Goal: Task Accomplishment & Management: Complete application form

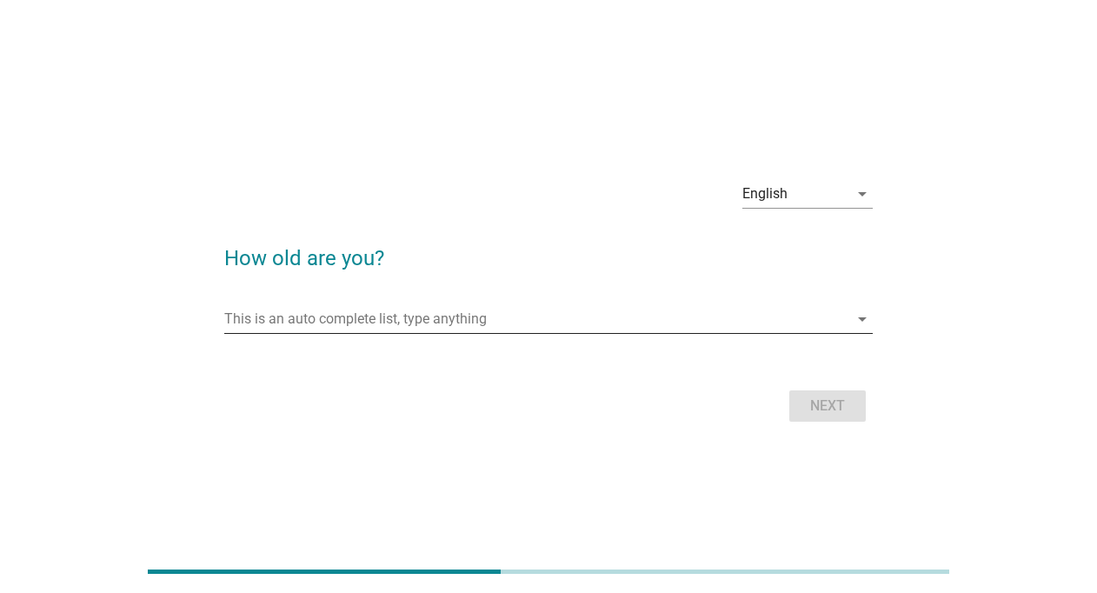
click at [322, 323] on input "This is an auto complete list, type anything" at bounding box center [536, 319] width 624 height 28
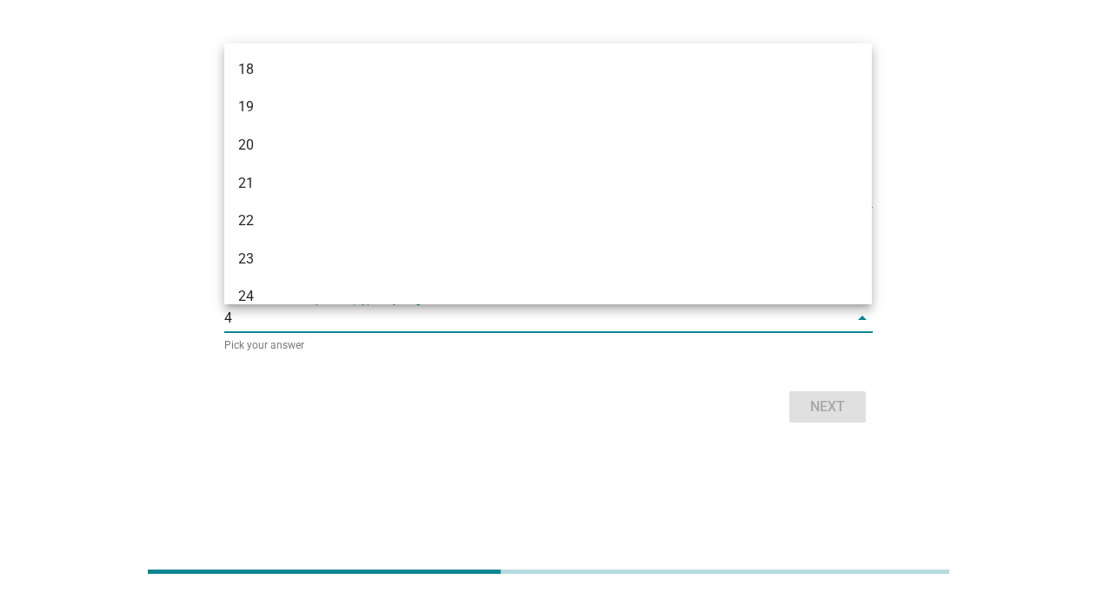
type input "41"
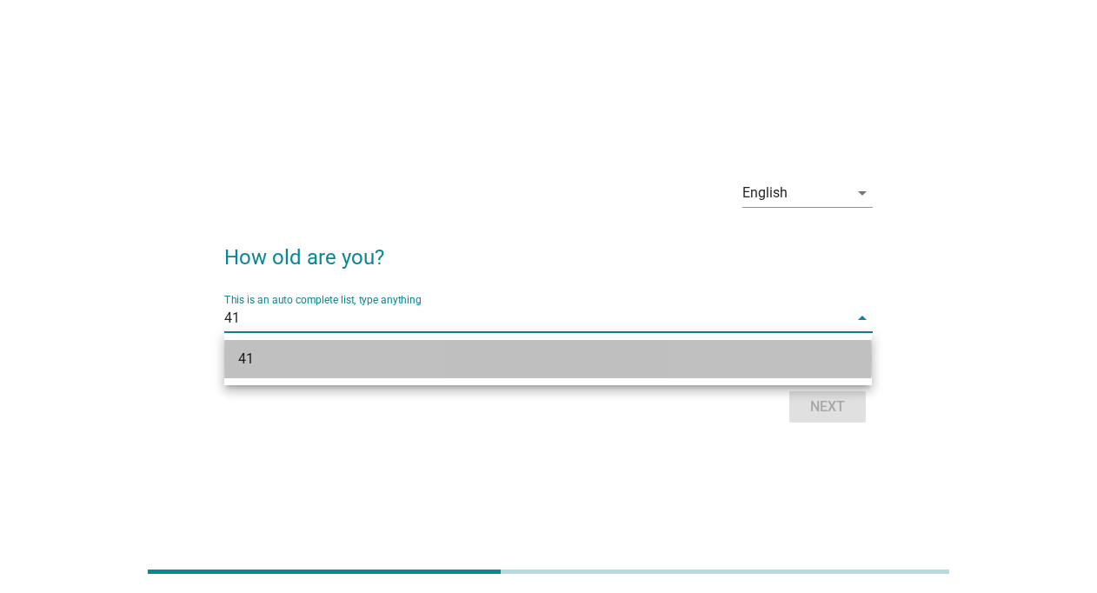
click at [363, 365] on div "41" at bounding box center [522, 359] width 569 height 21
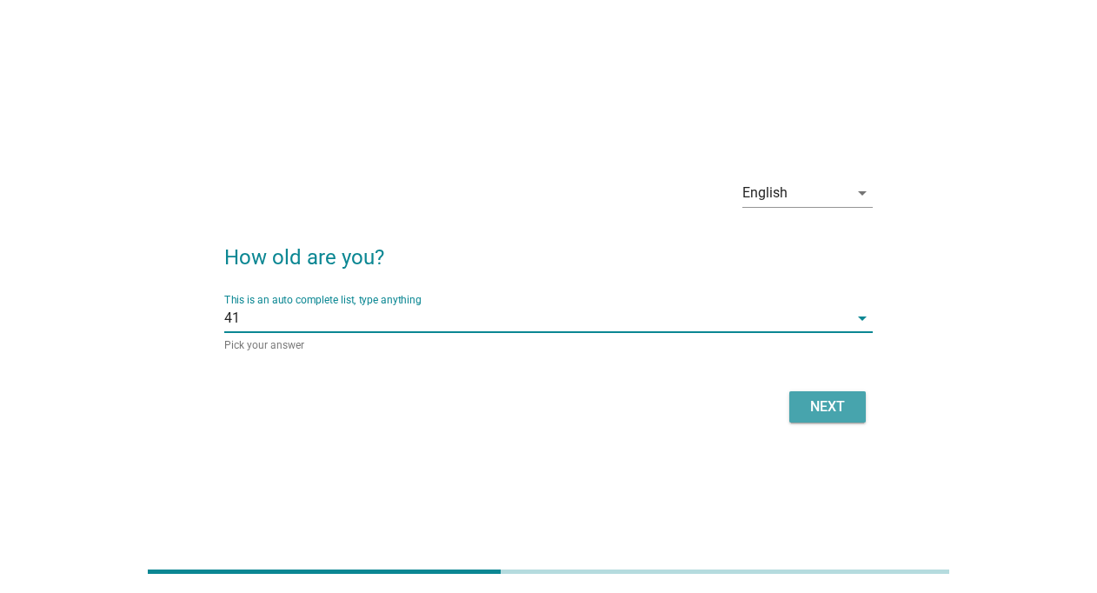
click at [850, 412] on div "Next" at bounding box center [828, 407] width 49 height 21
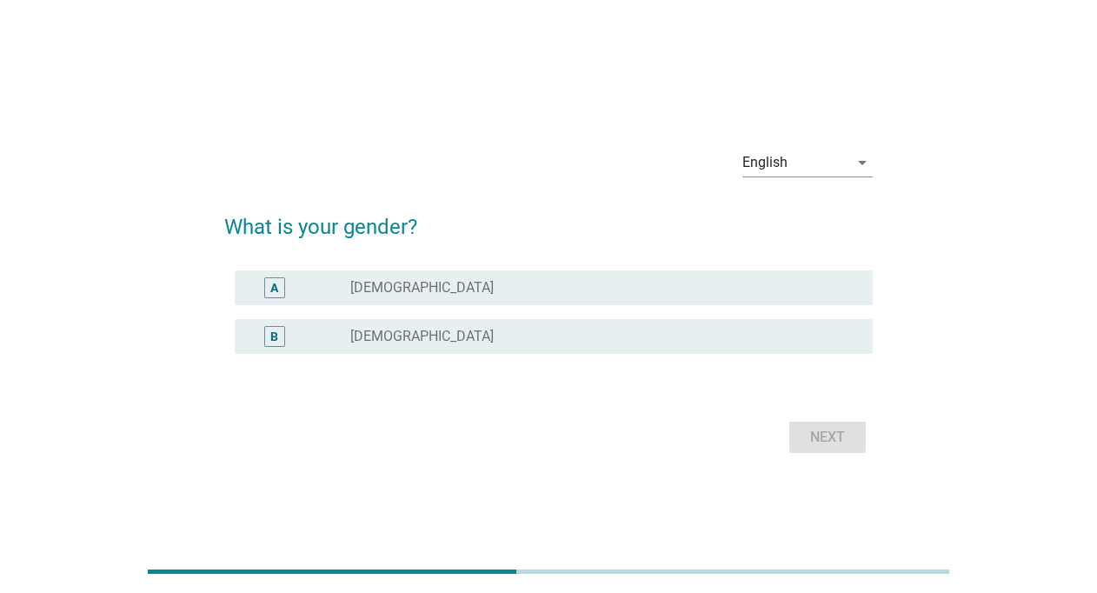
click at [458, 344] on div "radio_button_unchecked [DEMOGRAPHIC_DATA]" at bounding box center [597, 336] width 494 height 17
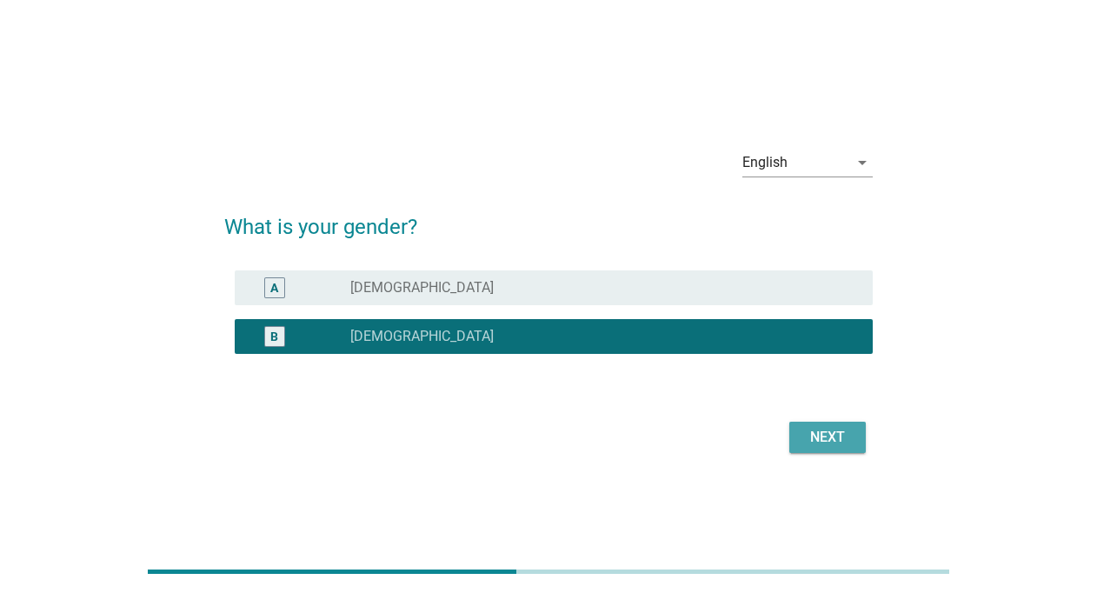
click at [847, 444] on div "Next" at bounding box center [828, 437] width 49 height 21
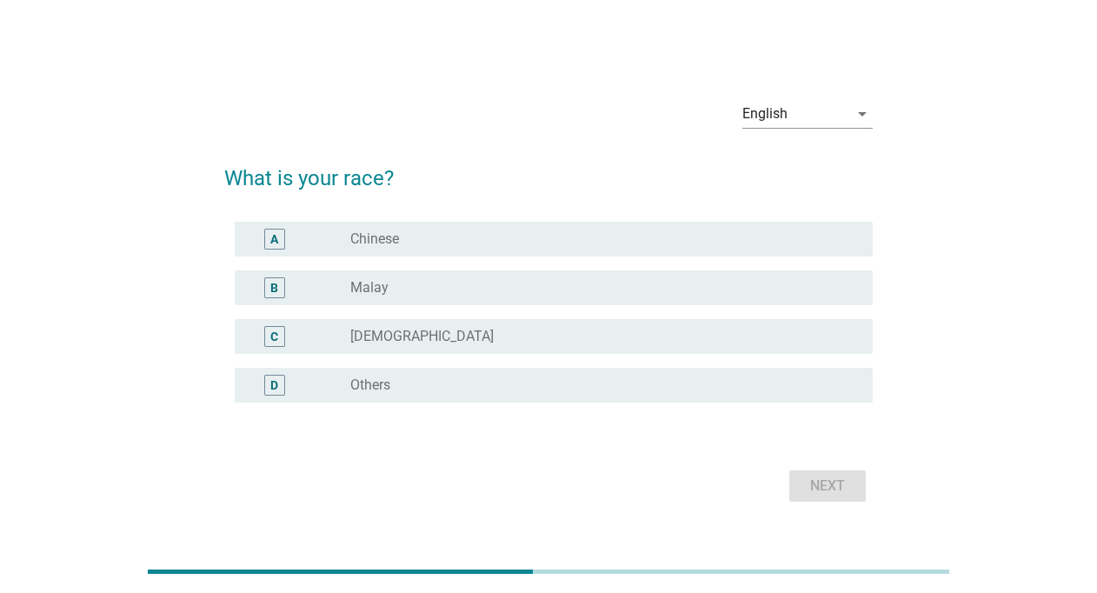
click at [477, 277] on div "radio_button_unchecked Malay" at bounding box center [604, 287] width 508 height 21
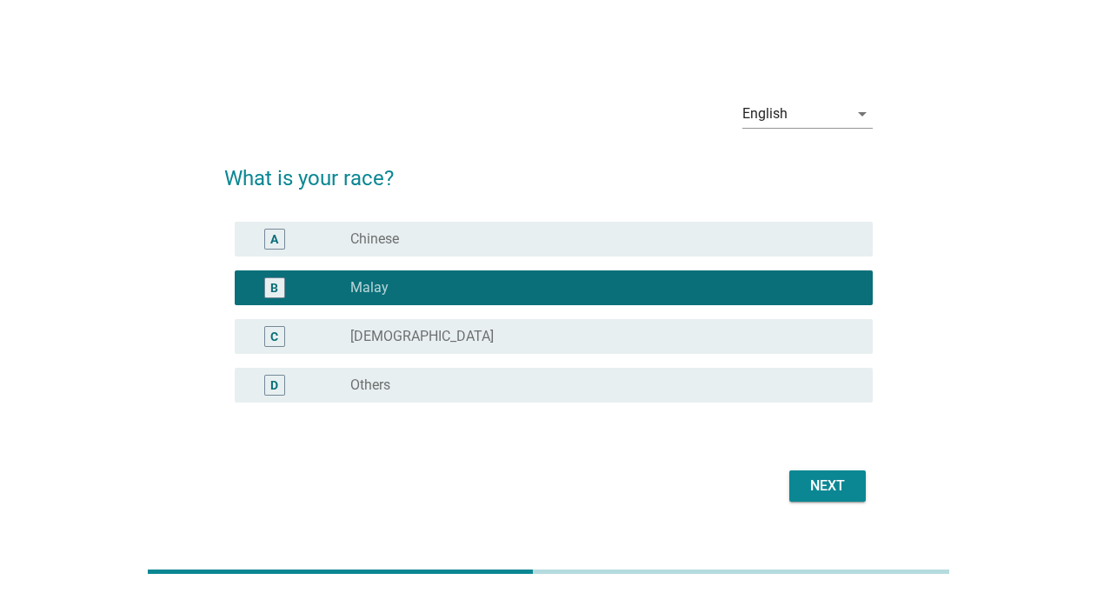
click at [829, 486] on div "Next" at bounding box center [828, 486] width 49 height 21
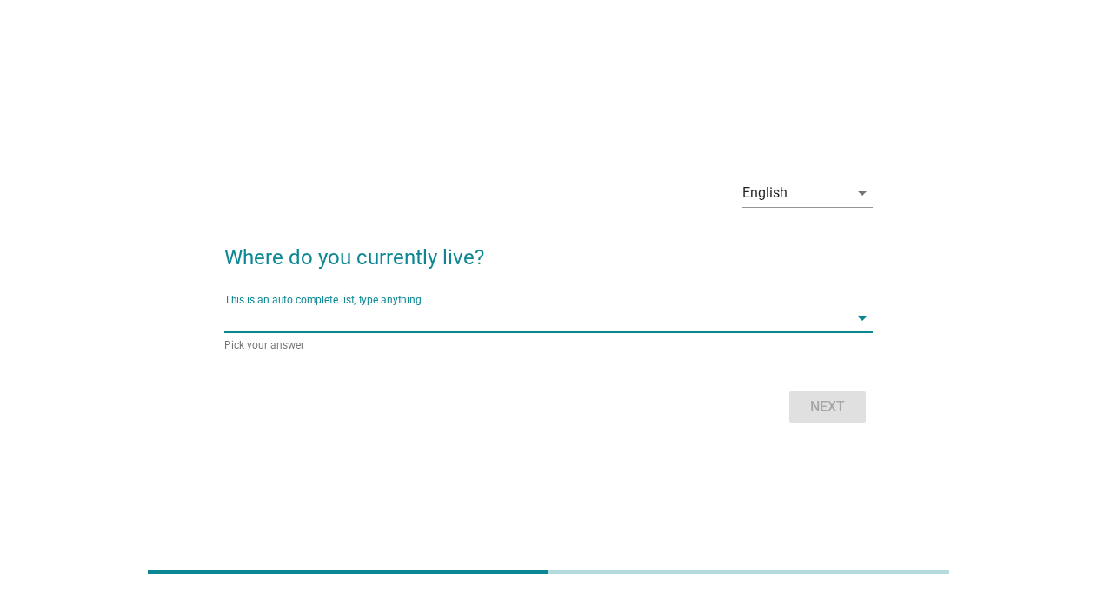
click at [437, 326] on input "This is an auto complete list, type anything" at bounding box center [536, 318] width 624 height 28
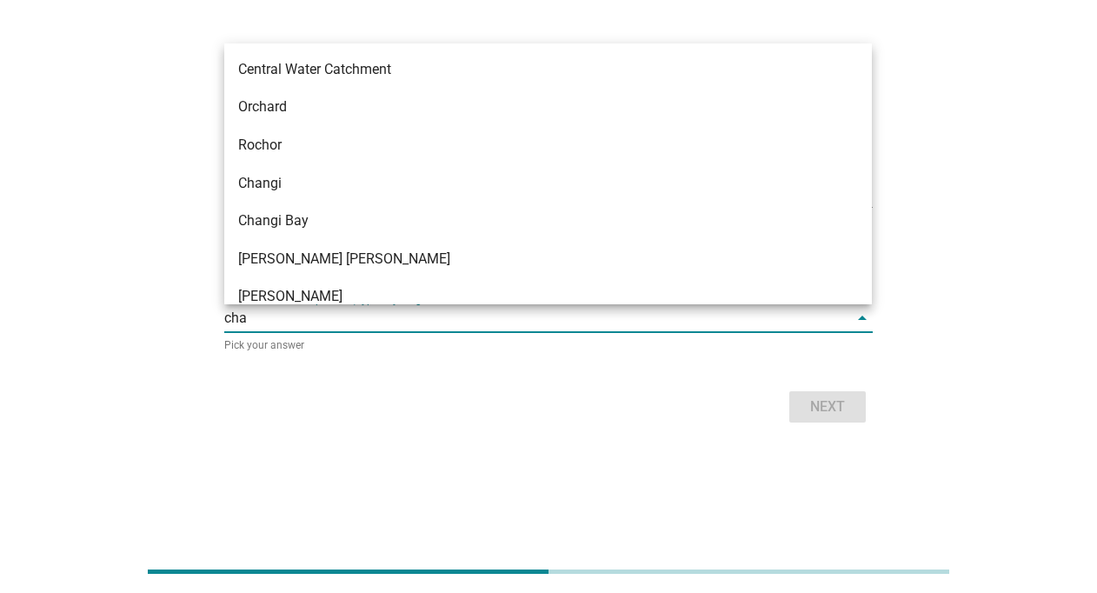
type input "chan"
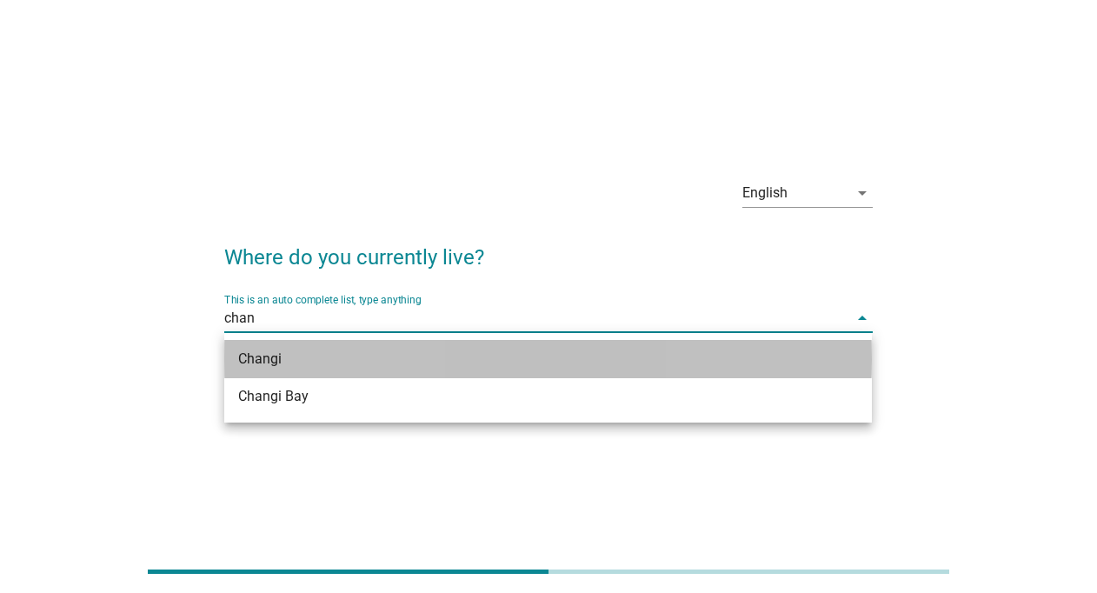
click at [298, 361] on div "Changi" at bounding box center [522, 359] width 569 height 21
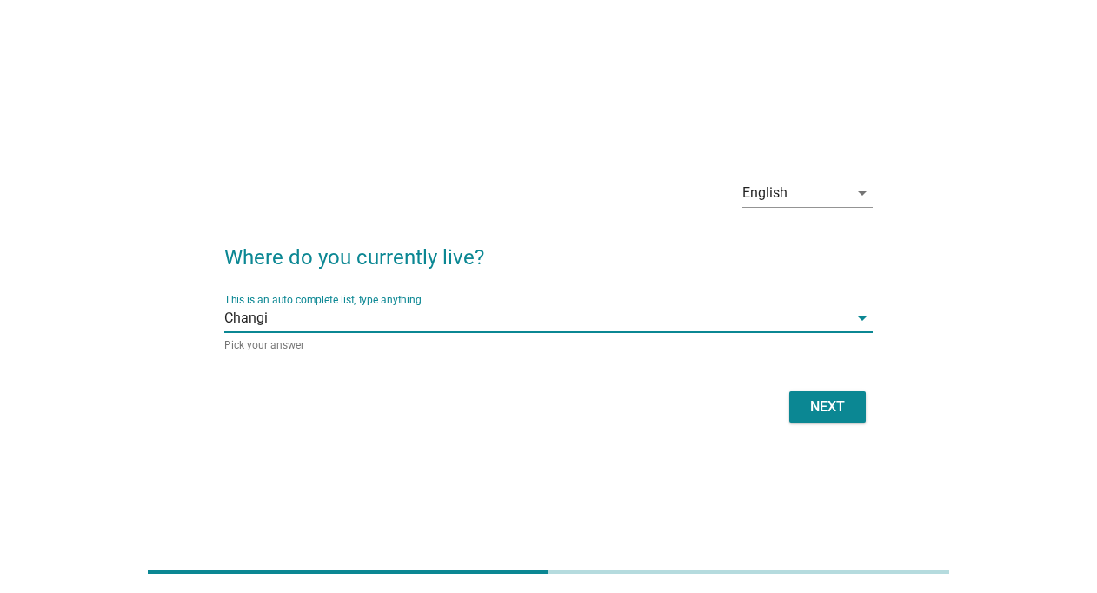
click at [839, 414] on div "Next" at bounding box center [828, 407] width 49 height 21
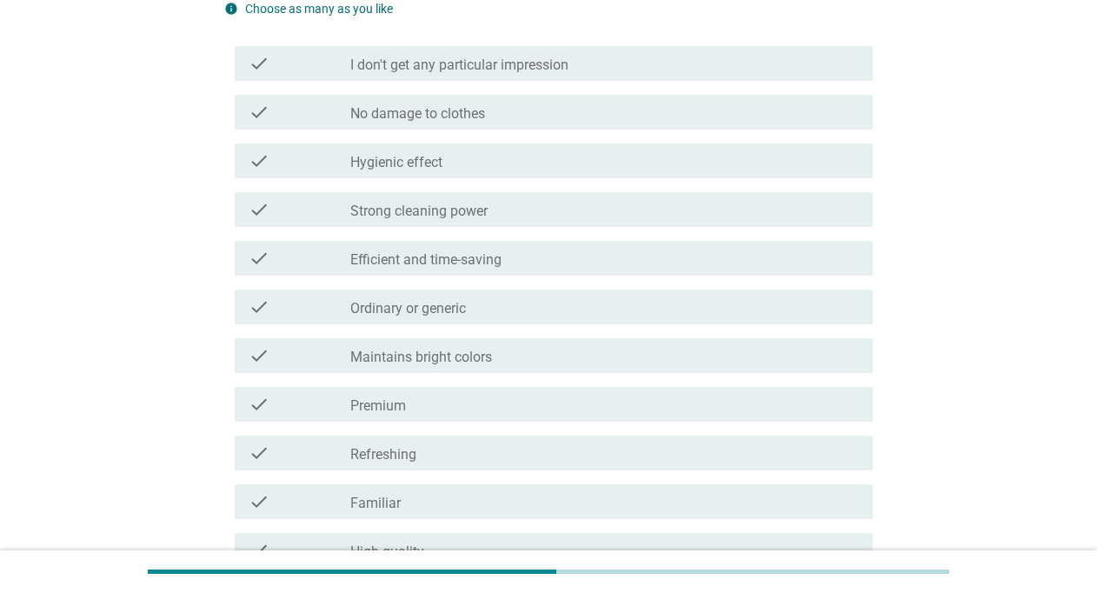
scroll to position [522, 0]
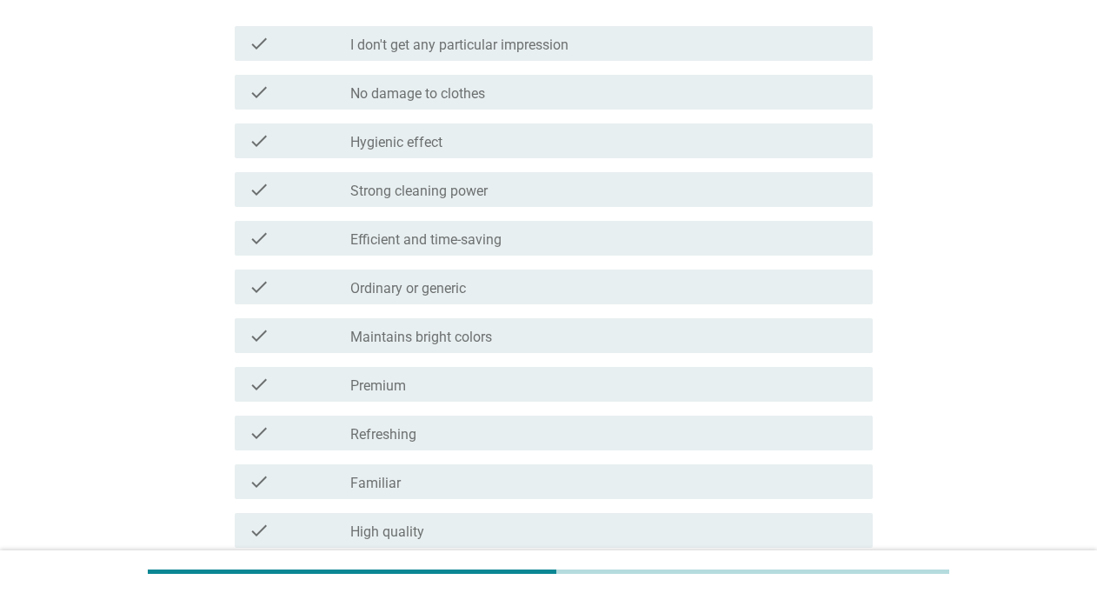
click at [461, 388] on div "check_box_outline_blank Premium" at bounding box center [604, 384] width 508 height 21
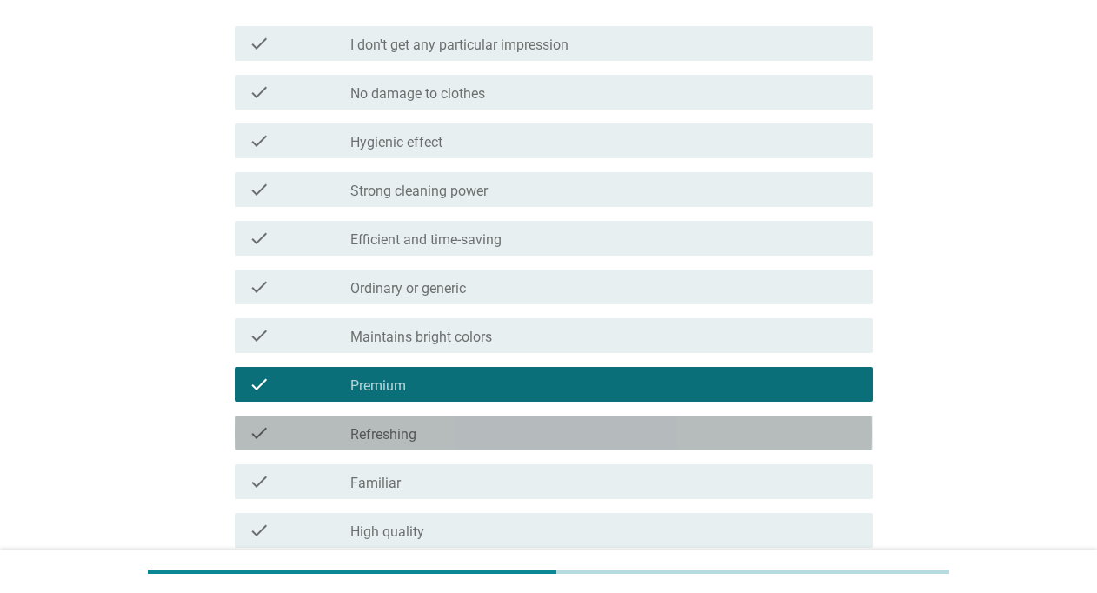
click at [450, 437] on div "check_box_outline_blank Refreshing" at bounding box center [604, 433] width 508 height 21
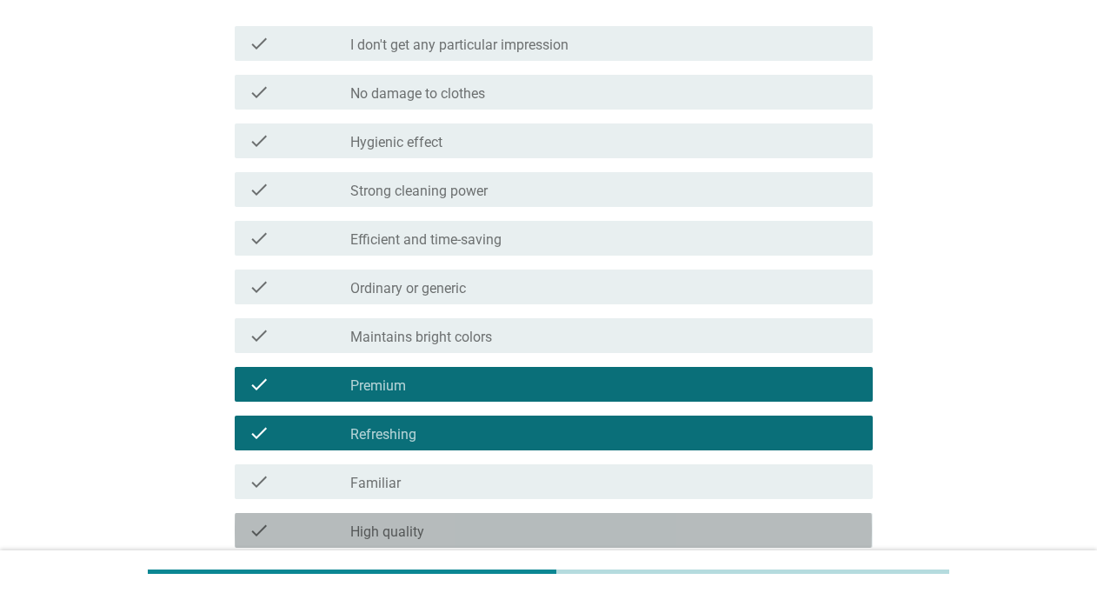
click at [454, 536] on div "check_box_outline_blank High quality" at bounding box center [604, 530] width 508 height 21
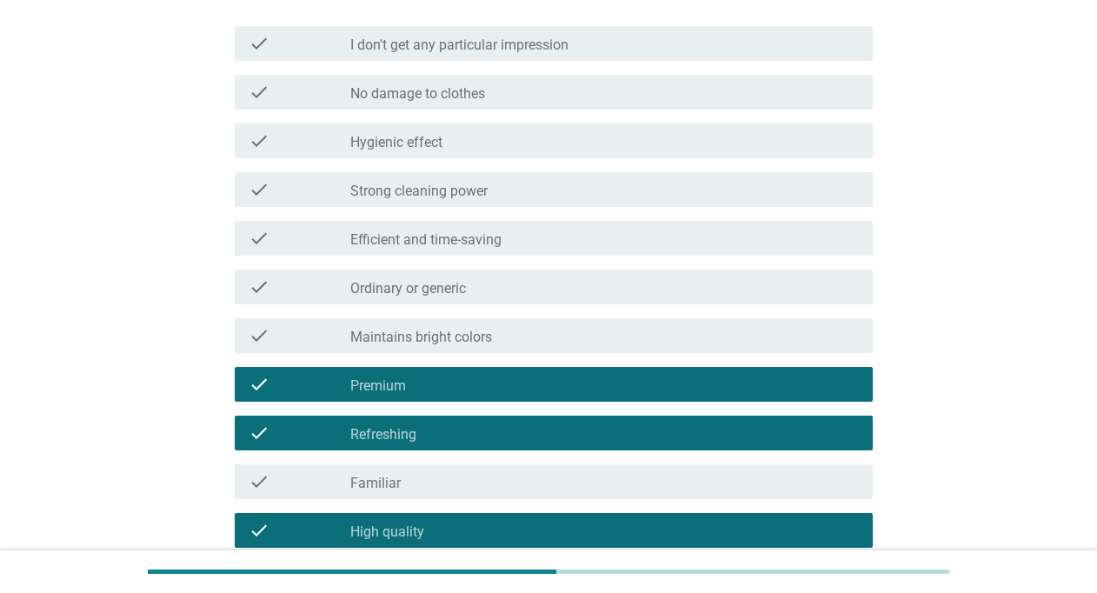
click at [691, 197] on div "check_box_outline_blank Strong cleaning power" at bounding box center [604, 189] width 508 height 21
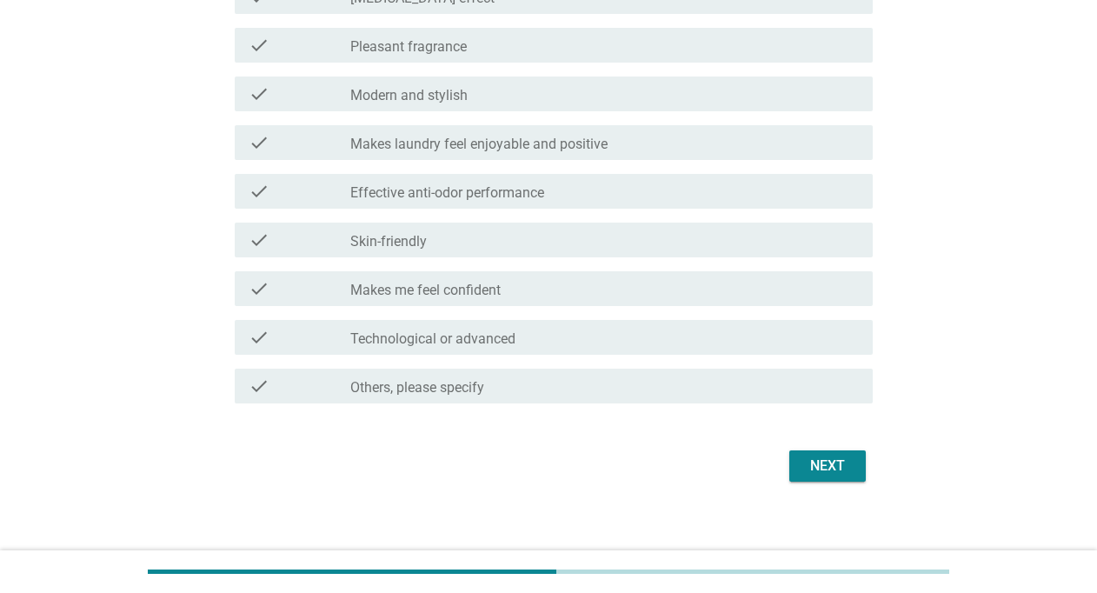
scroll to position [1313, 0]
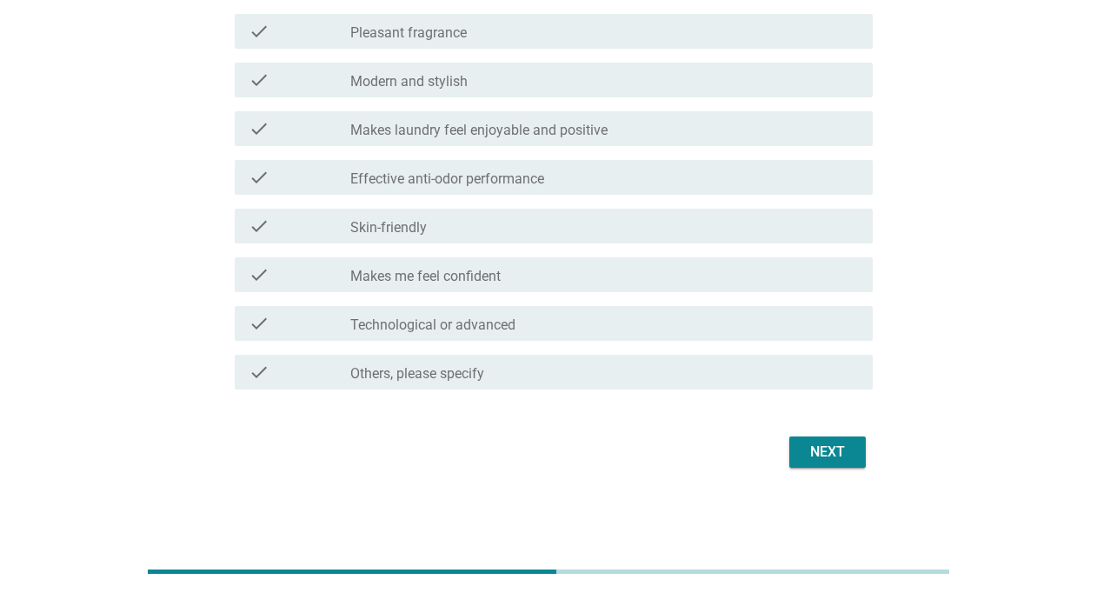
click at [510, 78] on div "check_box_outline_blank Modern and stylish" at bounding box center [604, 80] width 508 height 21
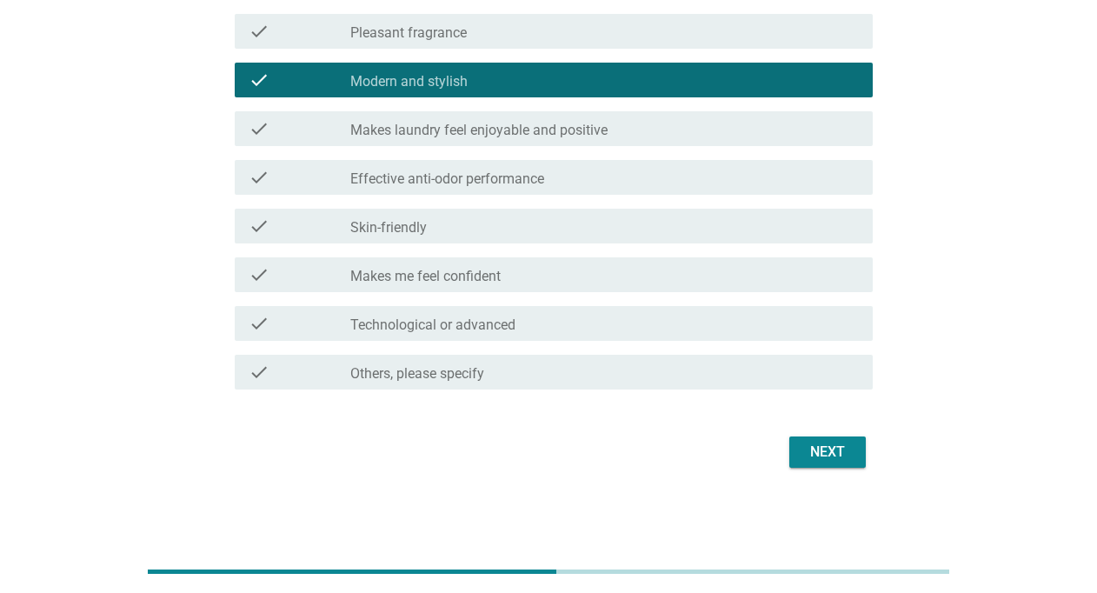
click at [563, 28] on div "check_box_outline_blank Pleasant fragrance" at bounding box center [604, 31] width 508 height 21
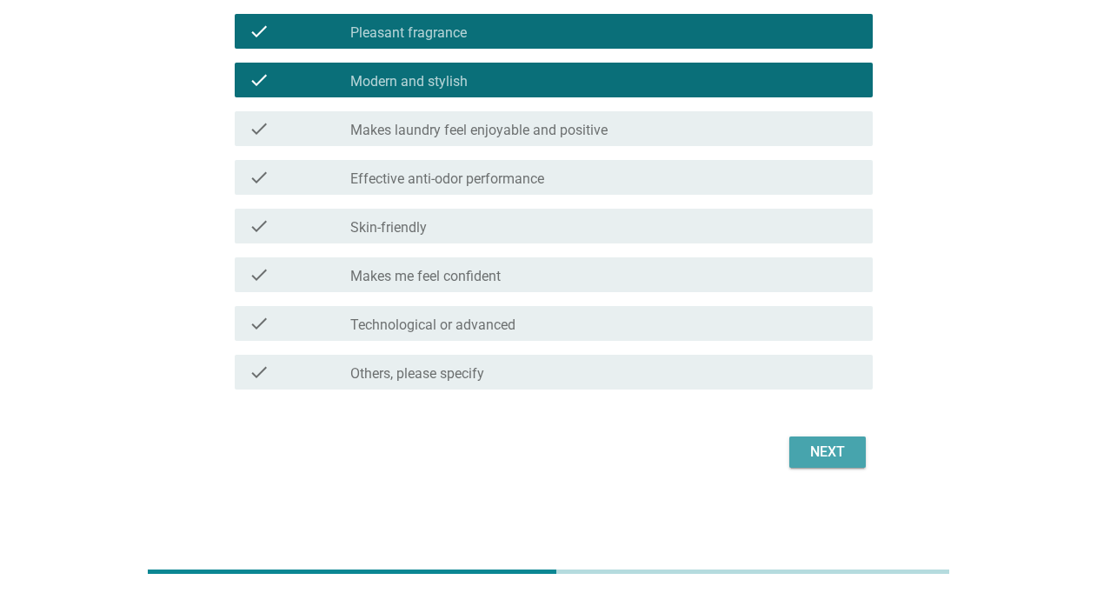
click at [827, 450] on div "Next" at bounding box center [828, 452] width 49 height 21
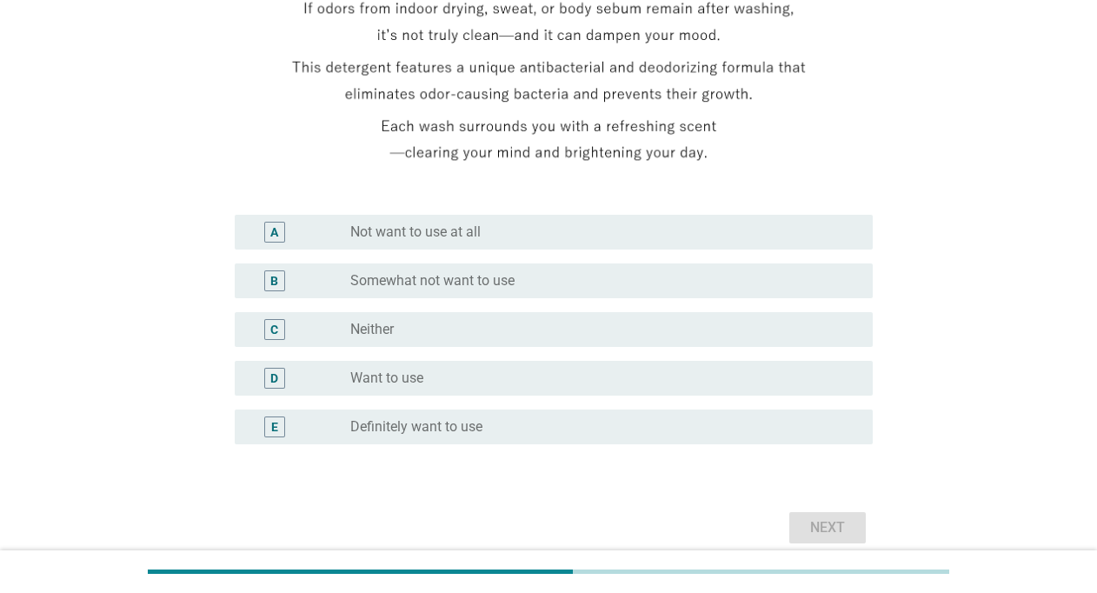
scroll to position [348, 0]
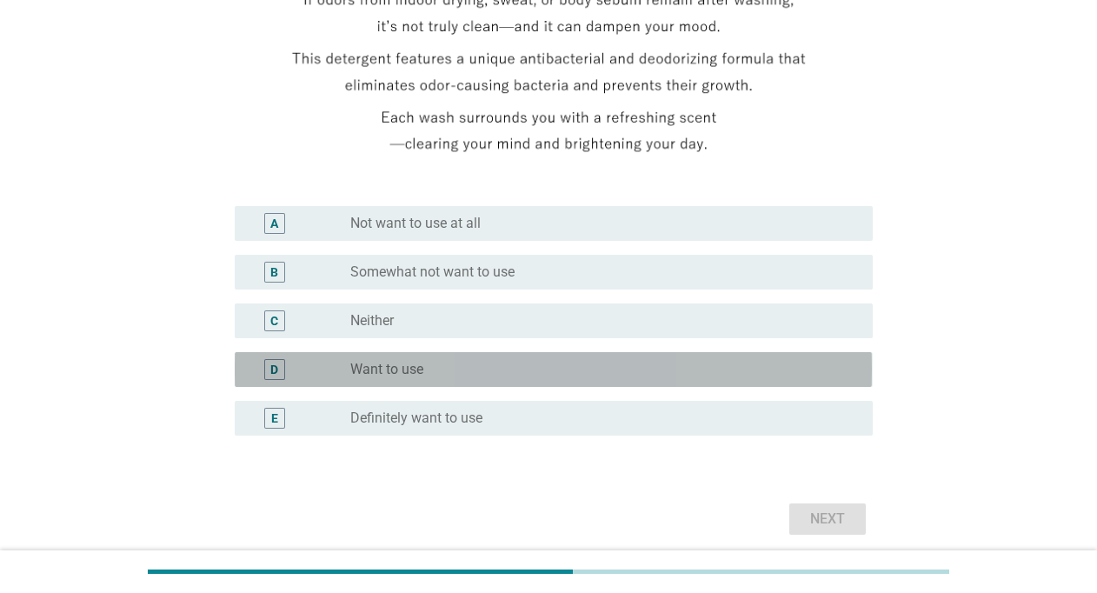
click at [478, 370] on div "radio_button_unchecked Want to use" at bounding box center [597, 369] width 494 height 17
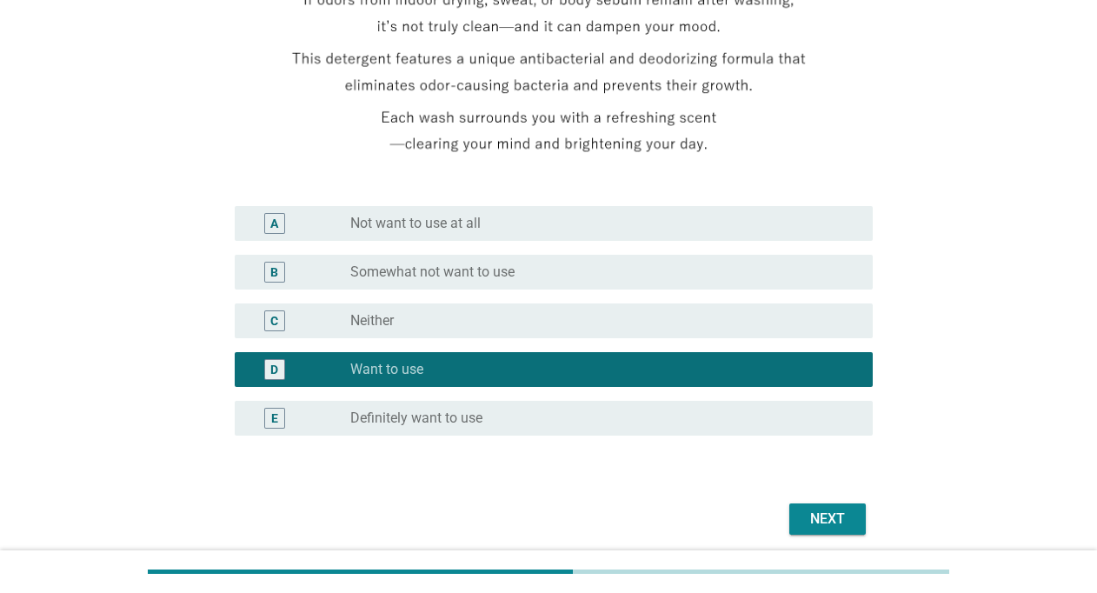
click at [858, 517] on button "Next" at bounding box center [828, 519] width 77 height 31
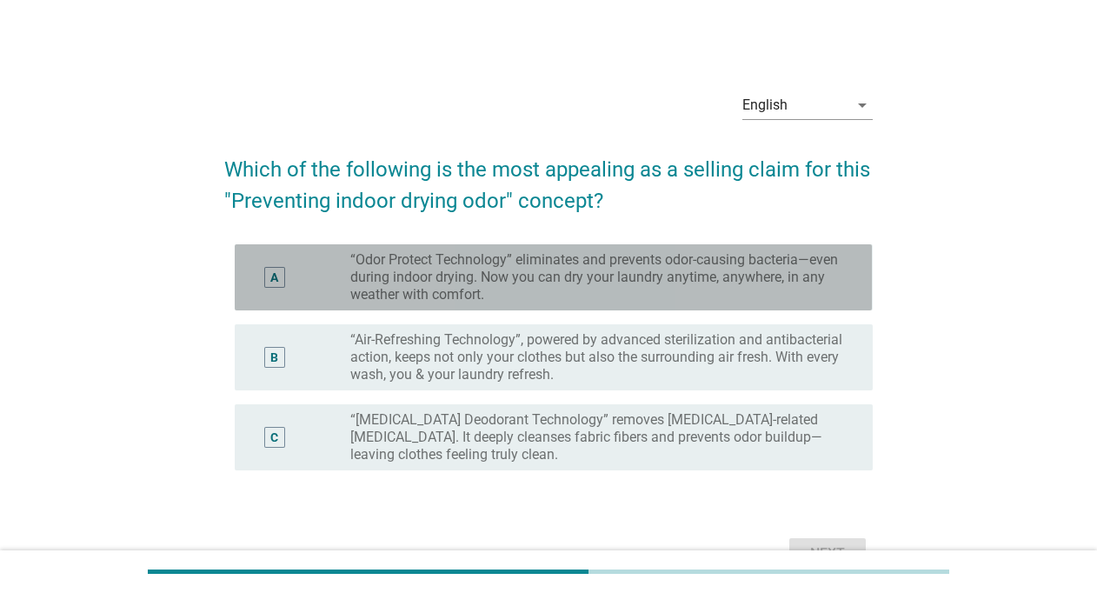
click at [459, 280] on label "“Odor Protect Technology” eliminates and prevents odor-causing bacteria—even du…" at bounding box center [597, 277] width 494 height 52
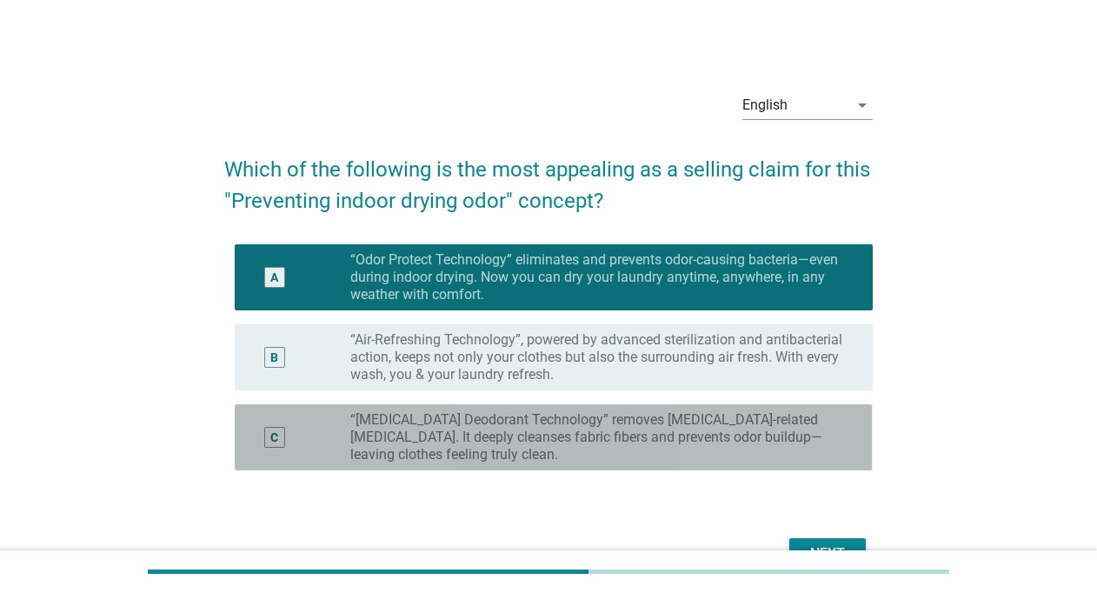
click at [461, 432] on label "“[MEDICAL_DATA] Deodorant Technology” removes [MEDICAL_DATA]-related [MEDICAL_D…" at bounding box center [597, 437] width 494 height 52
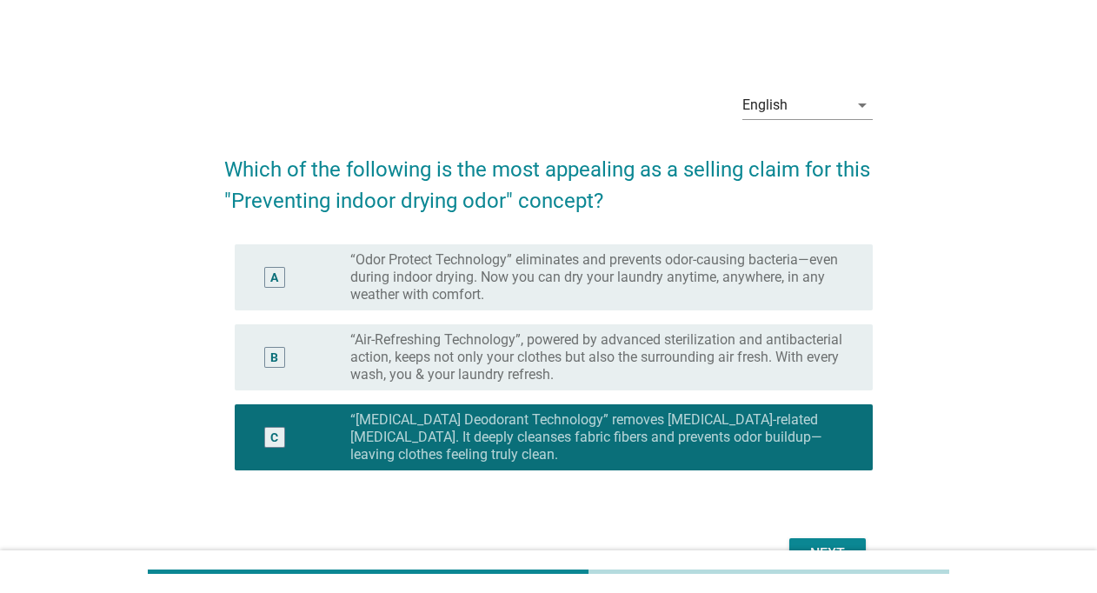
scroll to position [101, 0]
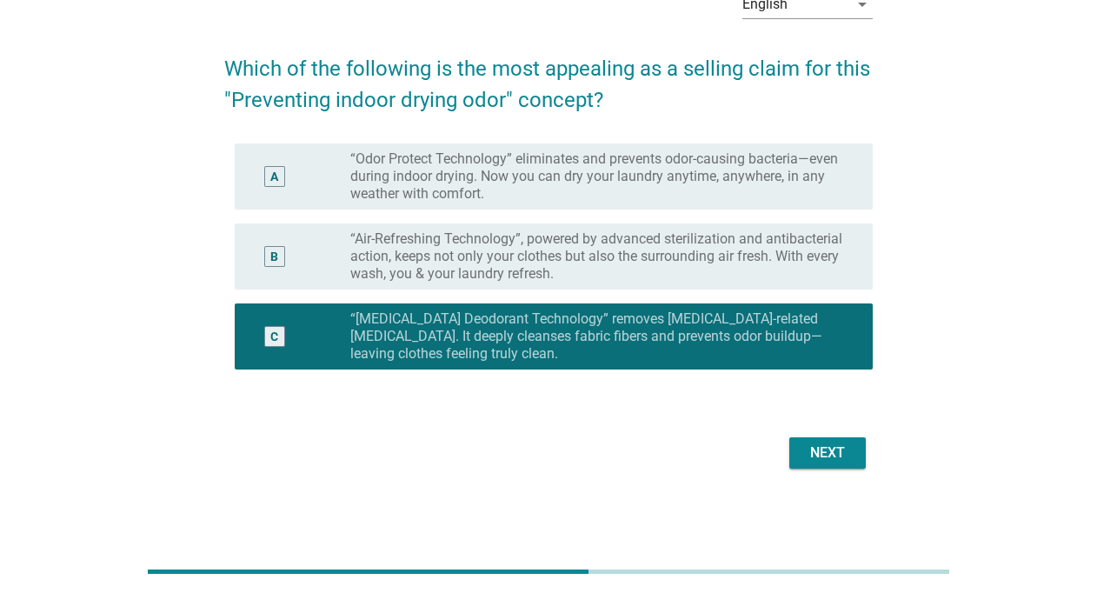
click at [465, 184] on label "“Odor Protect Technology” eliminates and prevents odor-causing bacteria—even du…" at bounding box center [597, 176] width 494 height 52
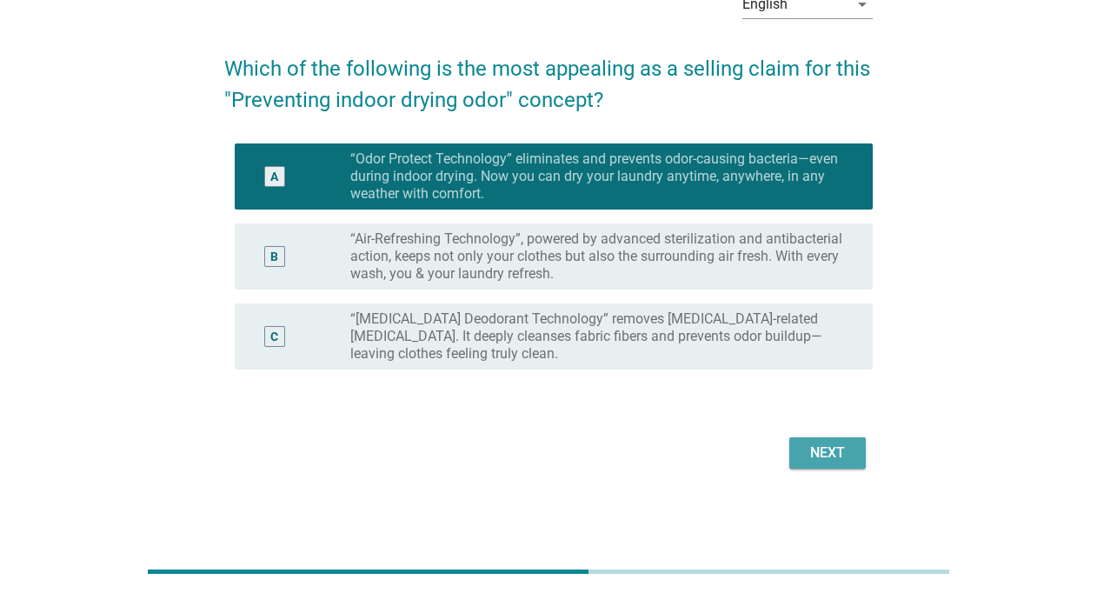
click at [811, 455] on div "Next" at bounding box center [828, 453] width 49 height 21
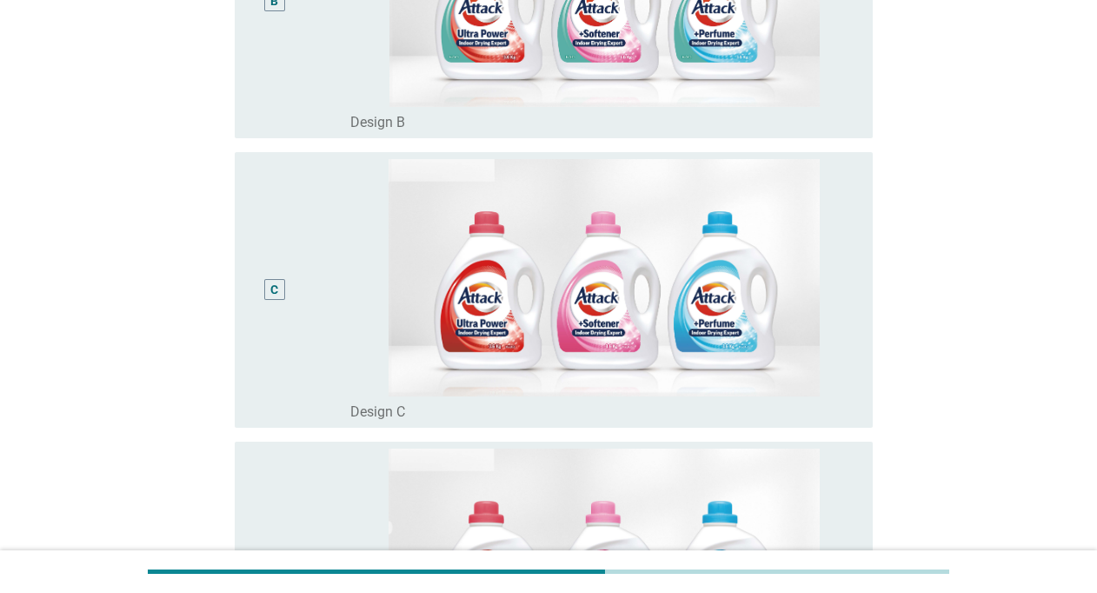
scroll to position [323, 0]
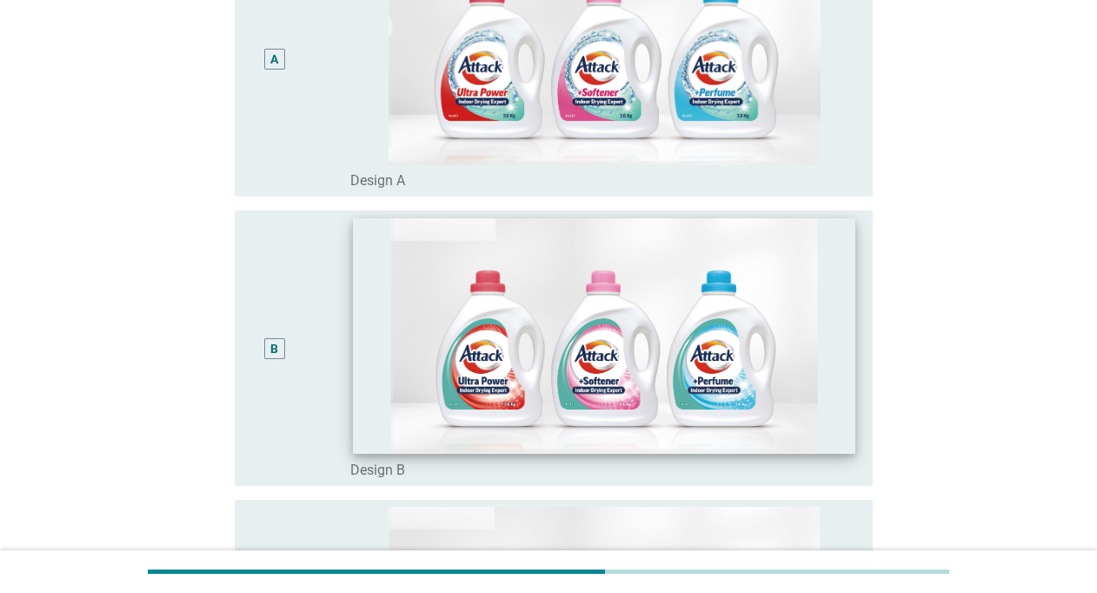
click at [595, 379] on img at bounding box center [605, 336] width 504 height 235
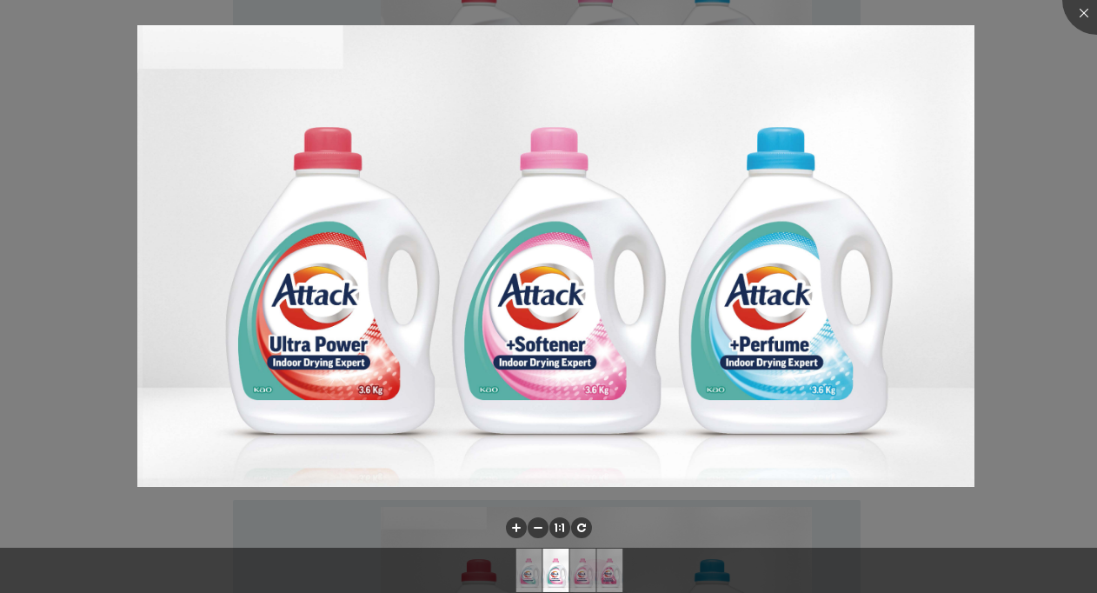
click at [1013, 444] on div at bounding box center [548, 296] width 1097 height 593
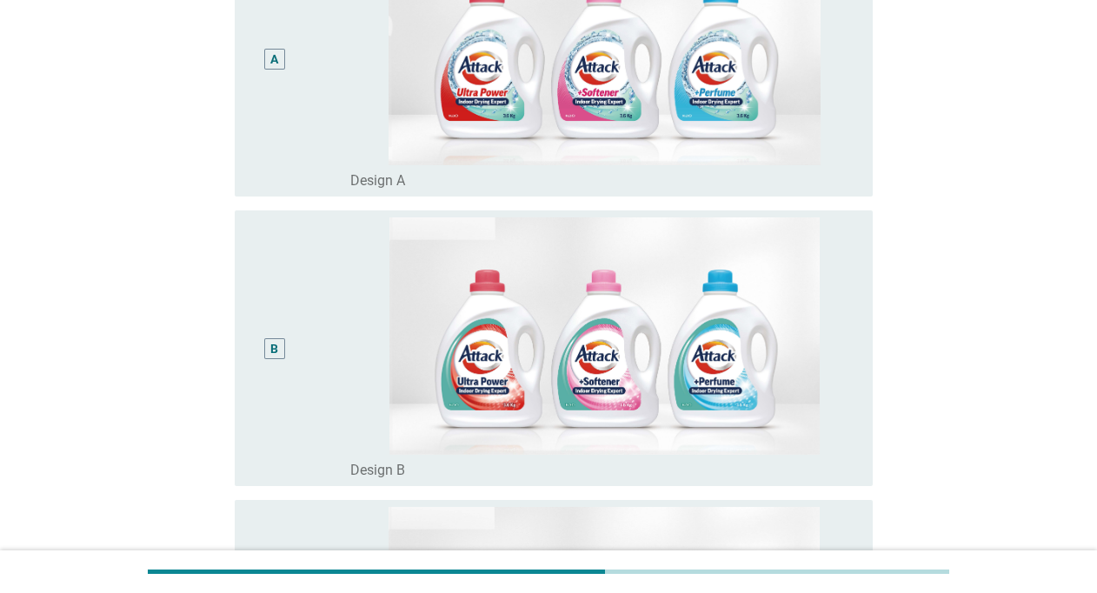
click at [275, 346] on div "B" at bounding box center [274, 348] width 8 height 18
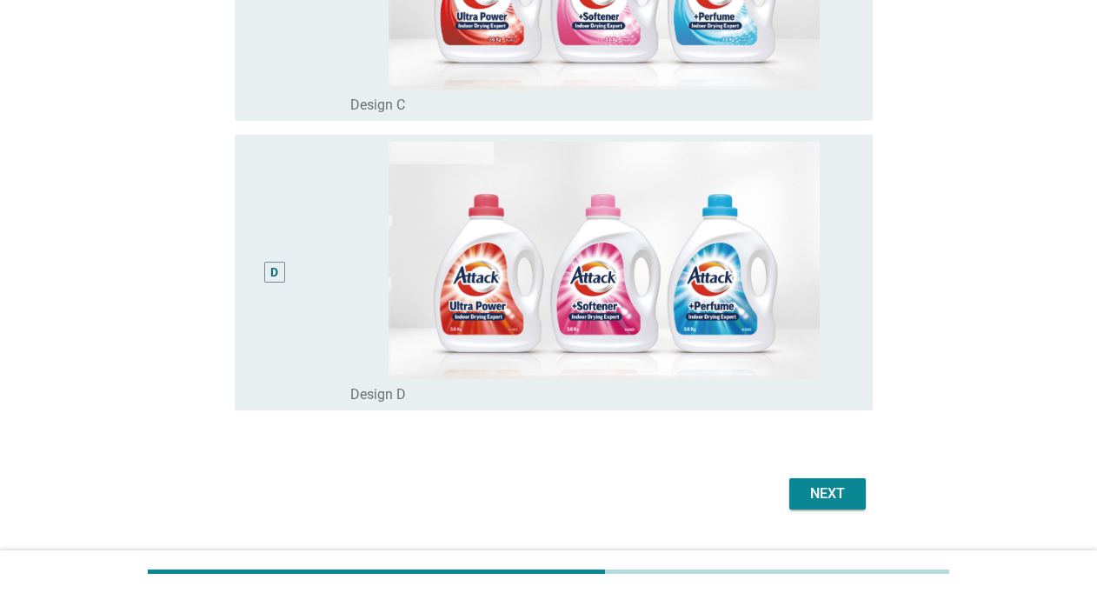
scroll to position [1018, 0]
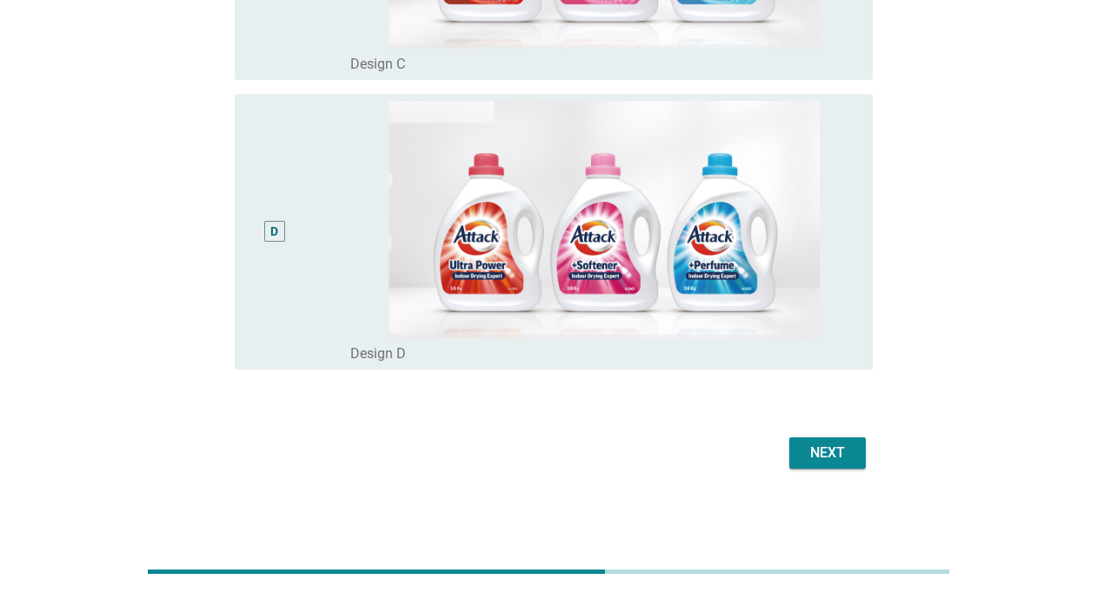
click at [829, 453] on div "Next" at bounding box center [828, 453] width 49 height 21
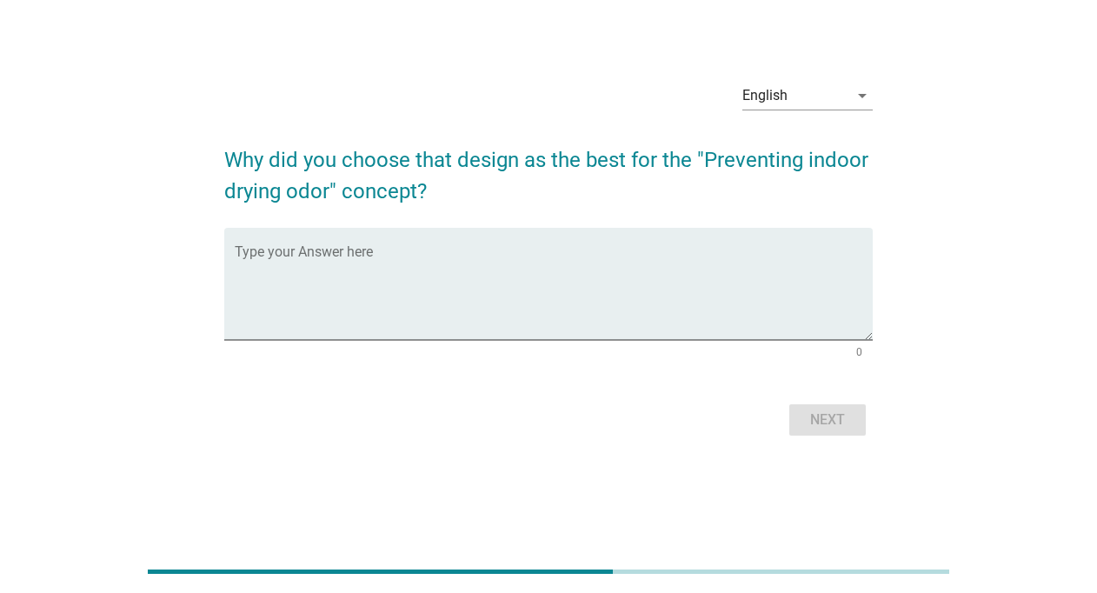
scroll to position [0, 0]
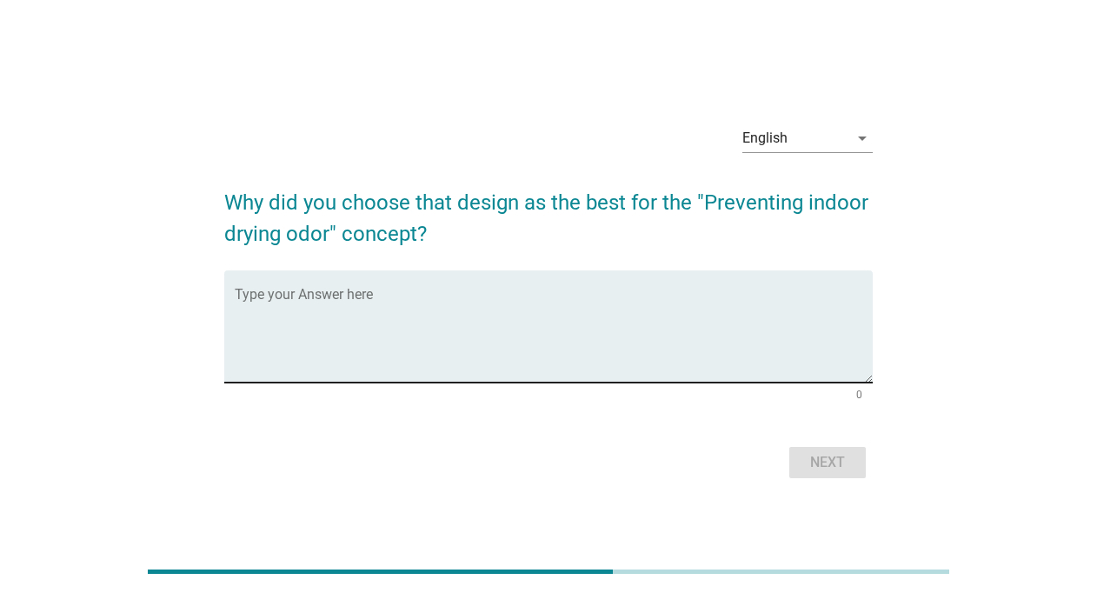
click at [510, 311] on textarea "Type your Answer here" at bounding box center [553, 336] width 637 height 91
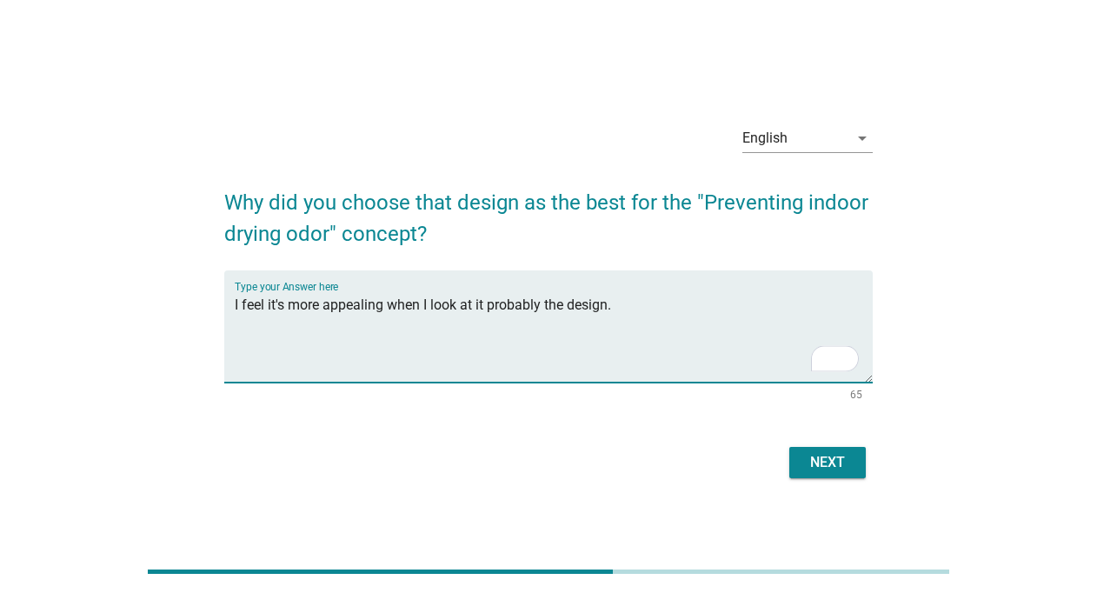
type textarea "I feel it's more appealing when I look at it probably the design."
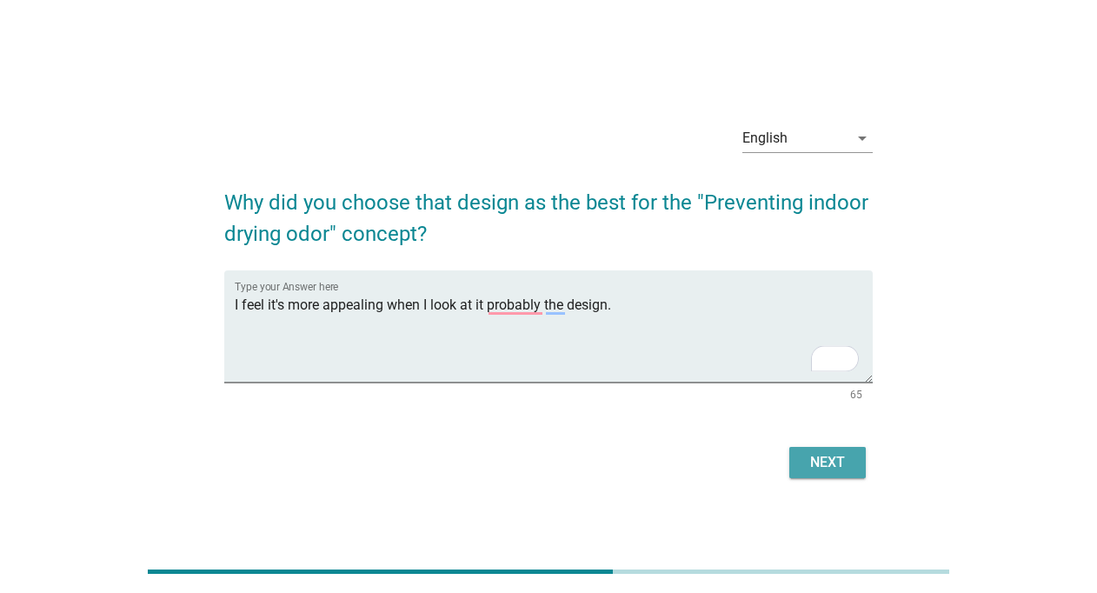
click at [839, 467] on div "Next" at bounding box center [828, 462] width 49 height 21
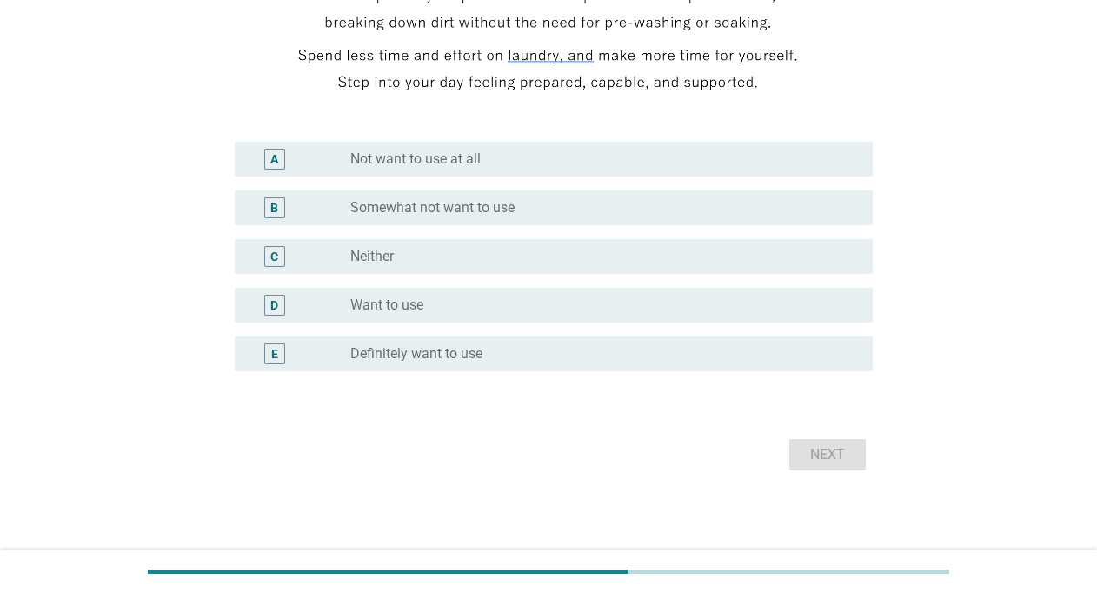
scroll to position [415, 0]
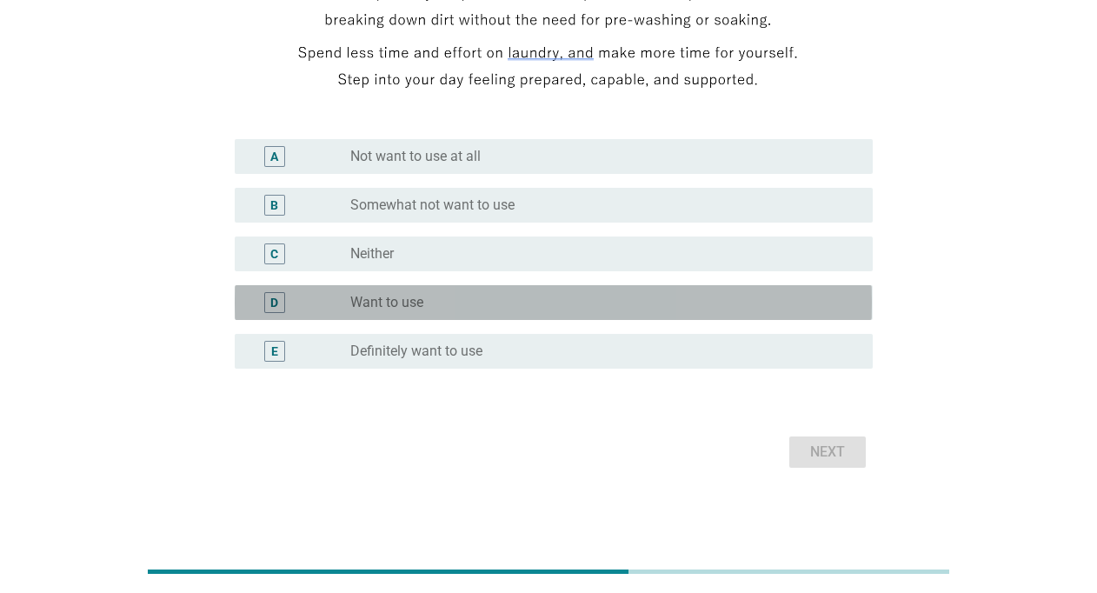
click at [503, 300] on div "radio_button_unchecked Want to use" at bounding box center [597, 302] width 494 height 17
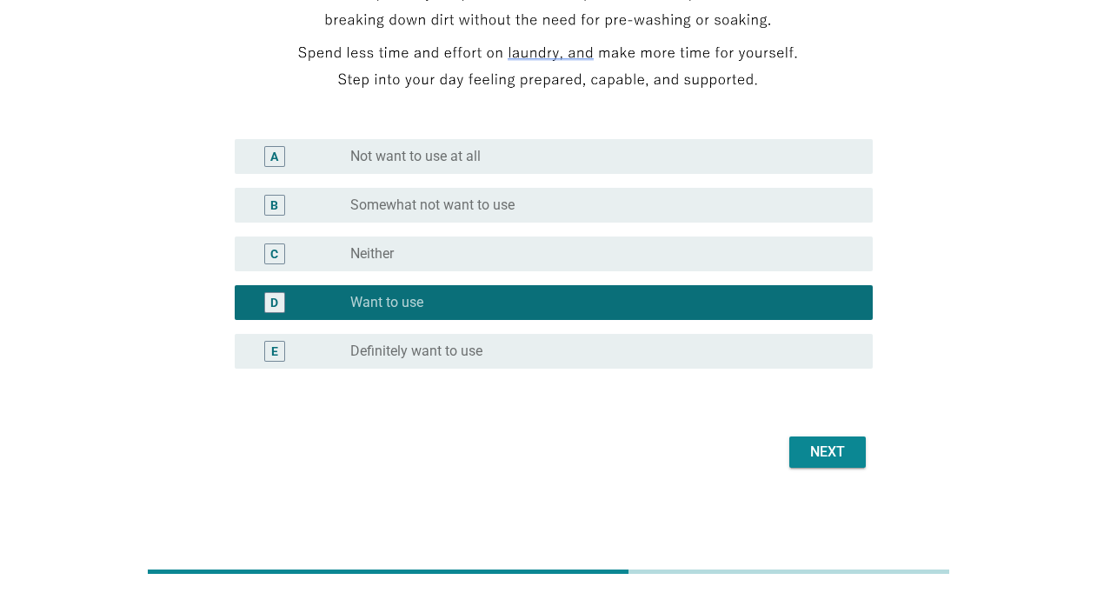
click at [824, 466] on button "Next" at bounding box center [828, 452] width 77 height 31
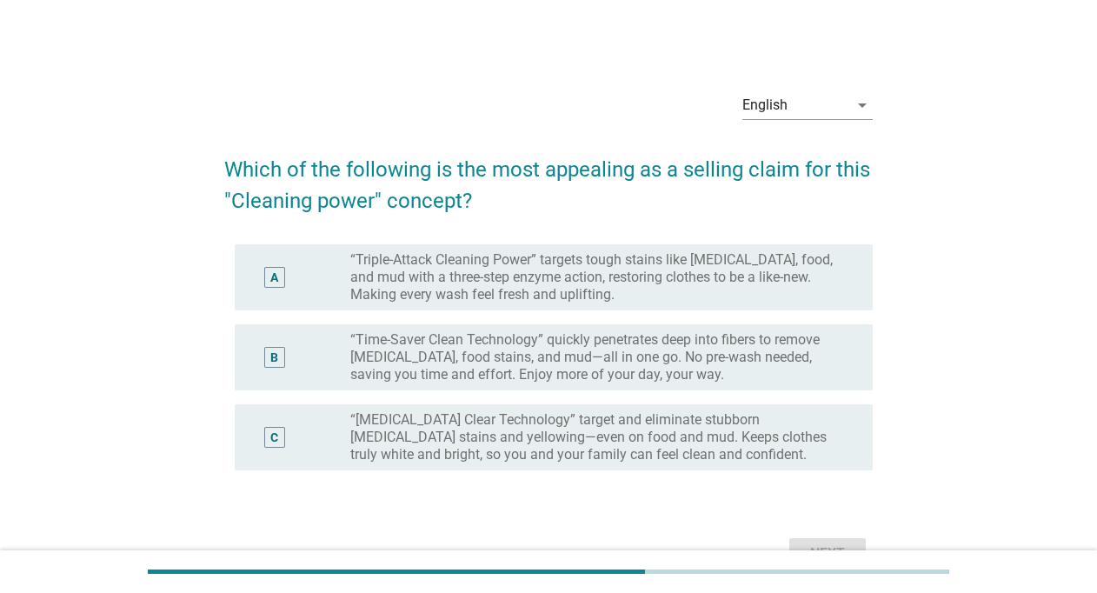
click at [482, 446] on label "“[MEDICAL_DATA] Clear Technology” target and eliminate stubborn [MEDICAL_DATA] …" at bounding box center [597, 437] width 494 height 52
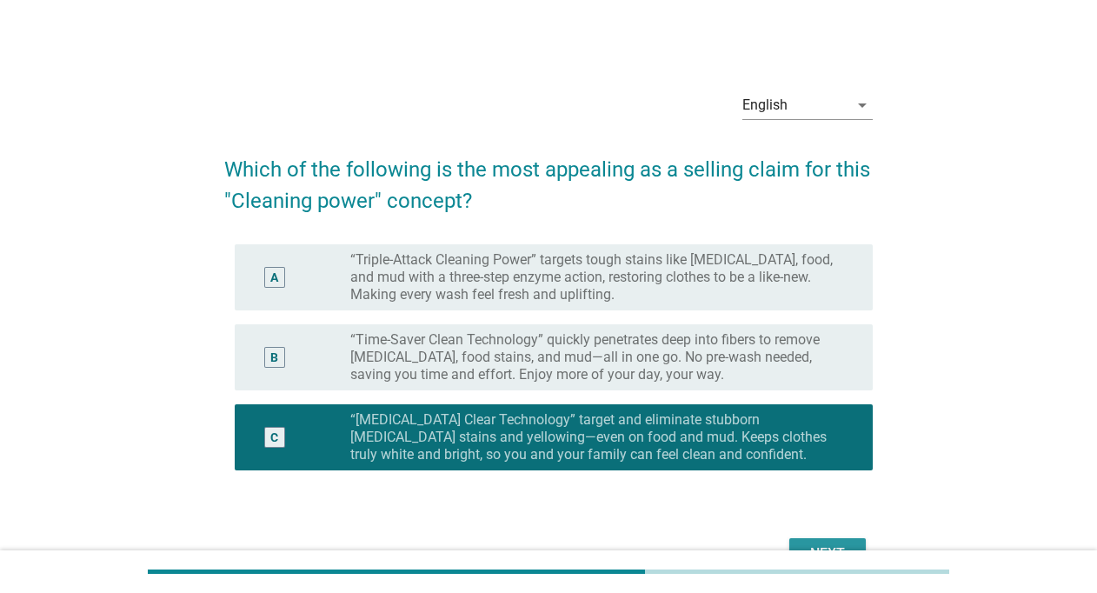
click at [838, 538] on button "Next" at bounding box center [828, 553] width 77 height 31
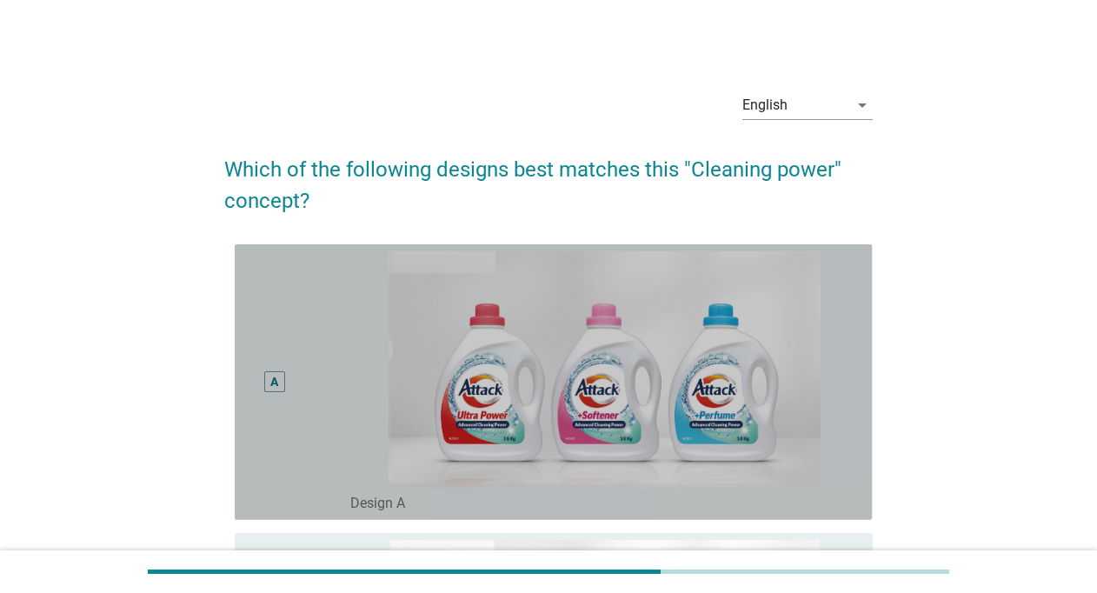
click at [276, 383] on div "A" at bounding box center [274, 381] width 8 height 18
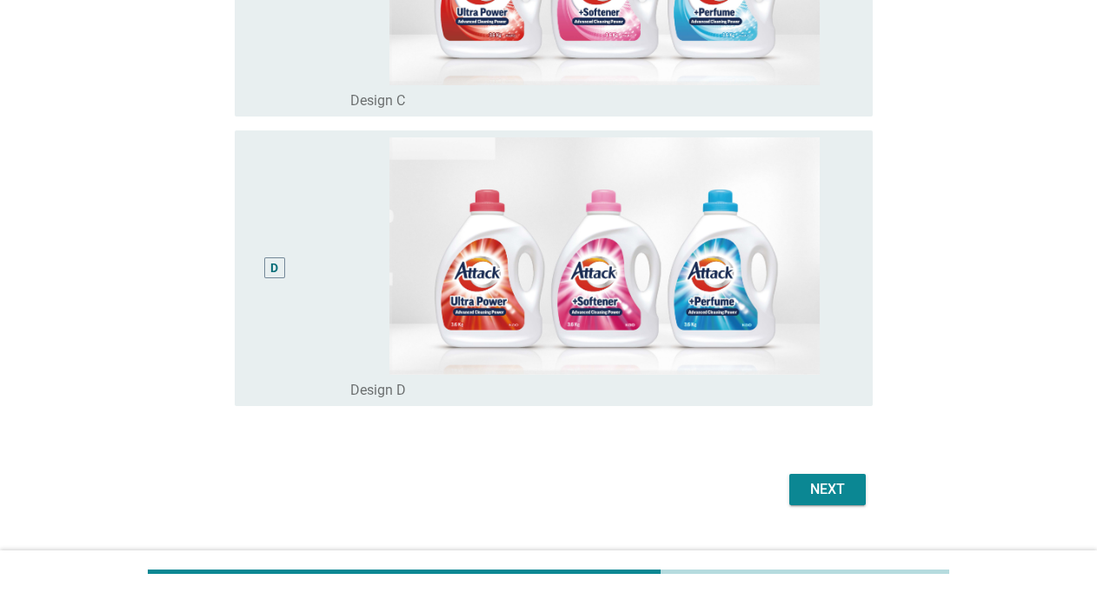
scroll to position [1018, 0]
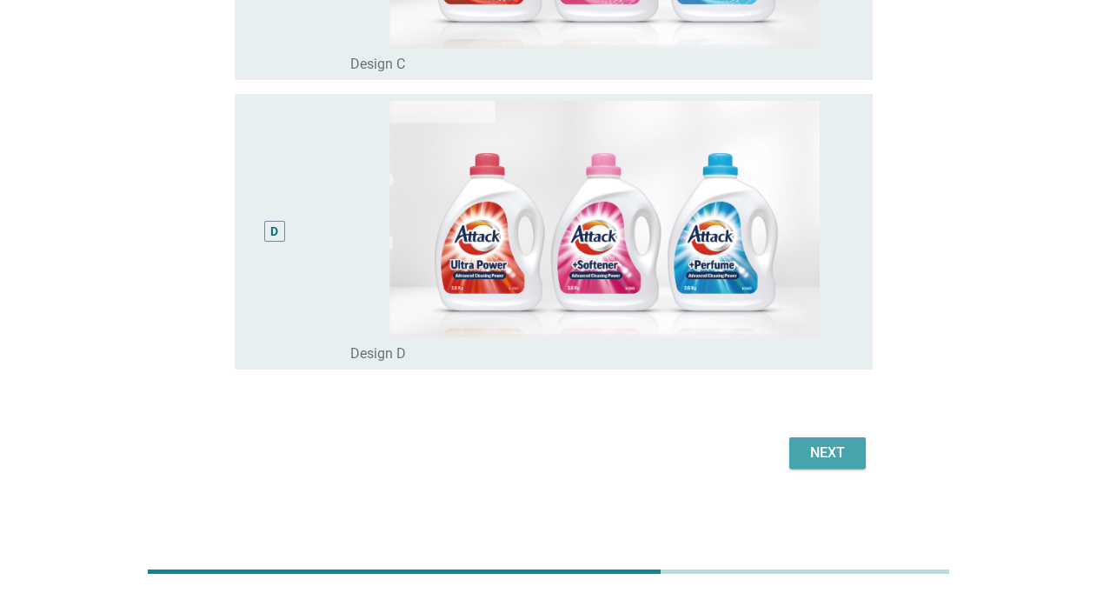
click at [833, 457] on div "Next" at bounding box center [828, 453] width 49 height 21
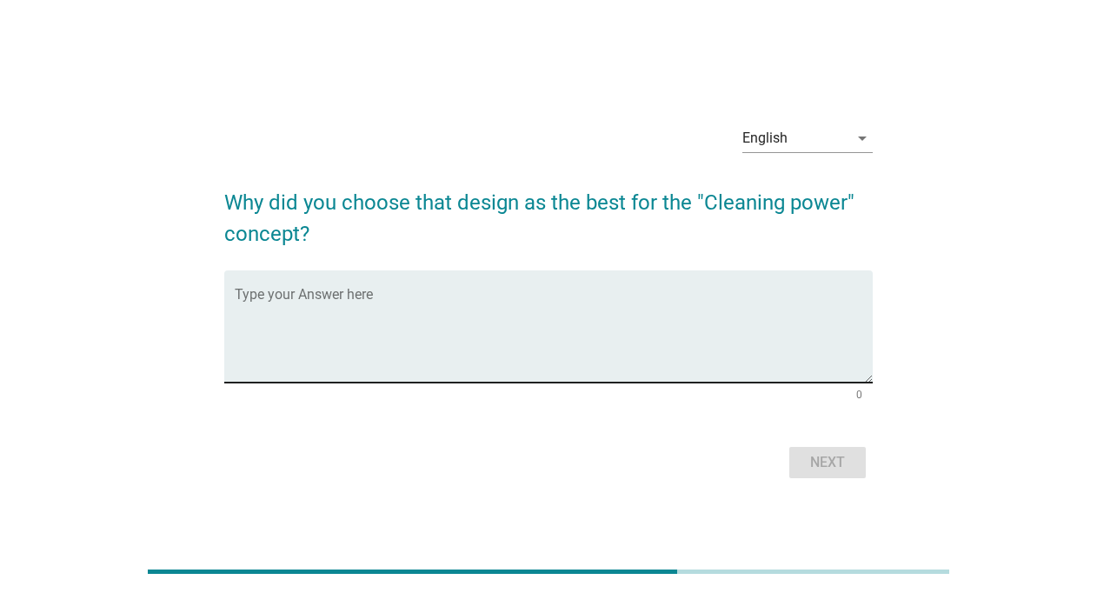
click at [451, 310] on textarea "Type your Answer here" at bounding box center [553, 336] width 637 height 91
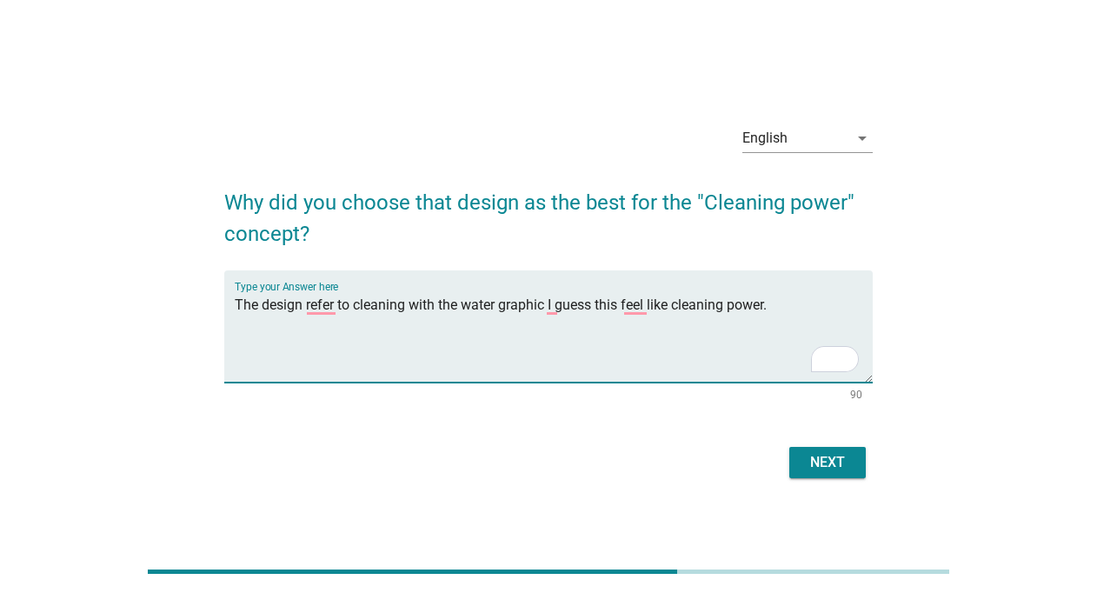
type textarea "The design refer to cleaning with the water graphic I guess this feel like clea…"
click at [835, 464] on div "Next" at bounding box center [828, 462] width 49 height 21
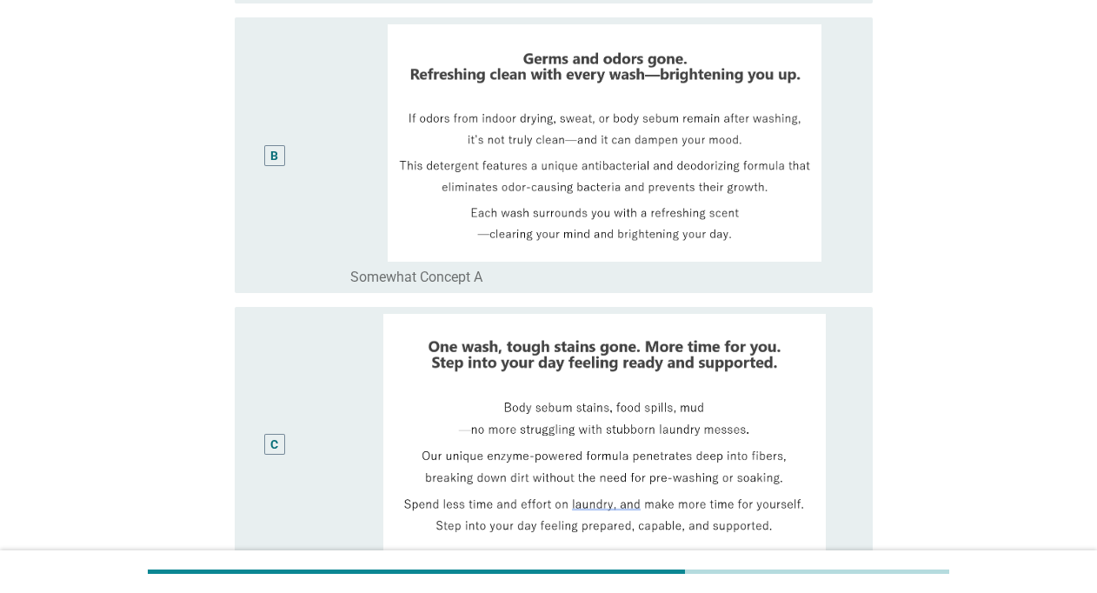
scroll to position [291, 0]
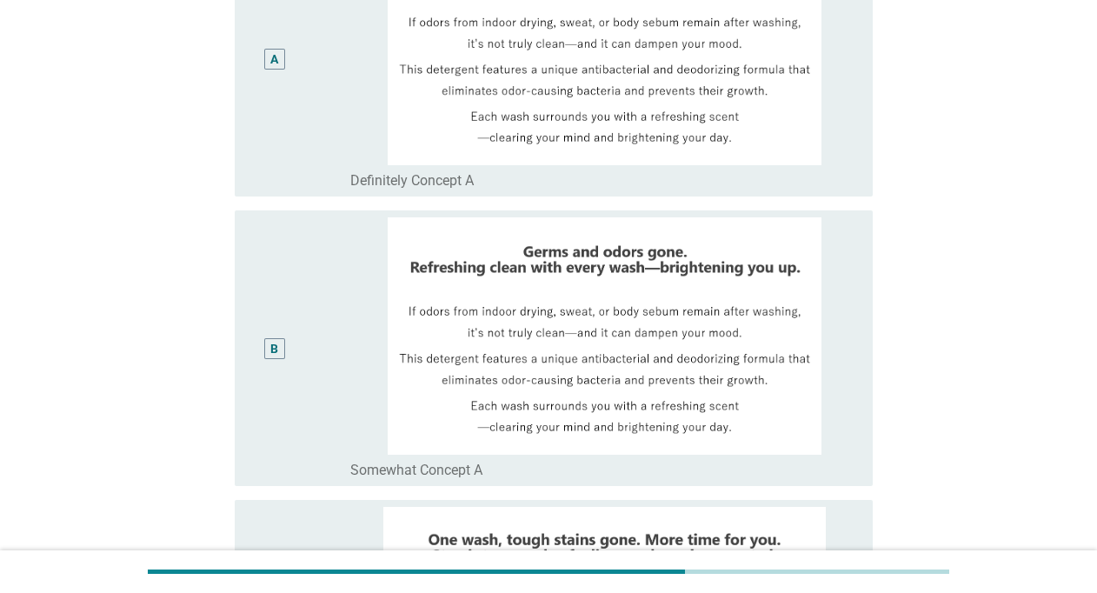
click at [349, 340] on div "B" at bounding box center [300, 348] width 102 height 262
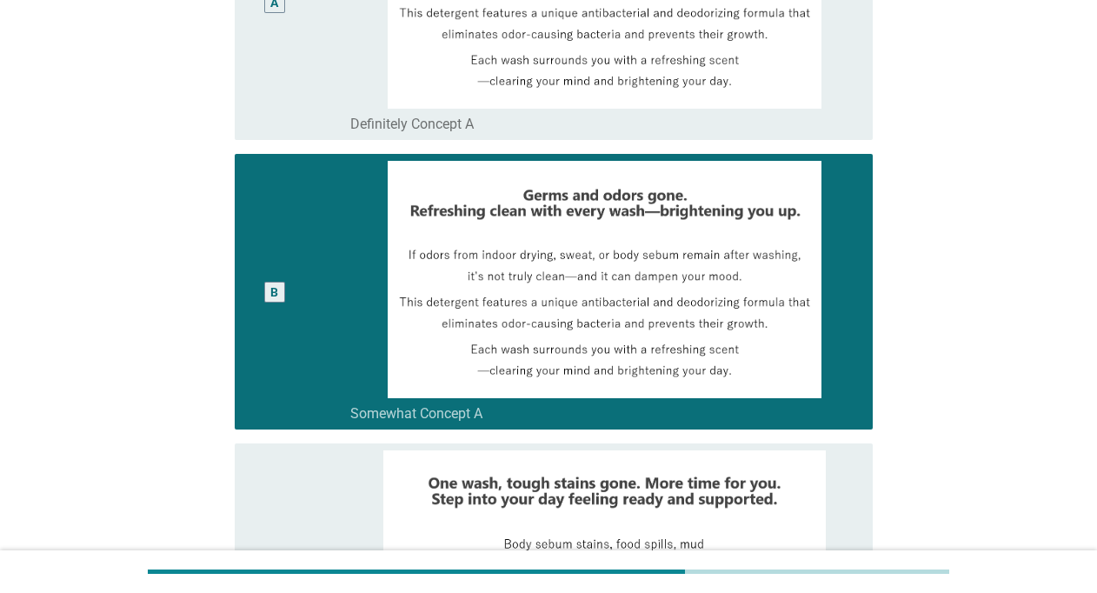
scroll to position [987, 0]
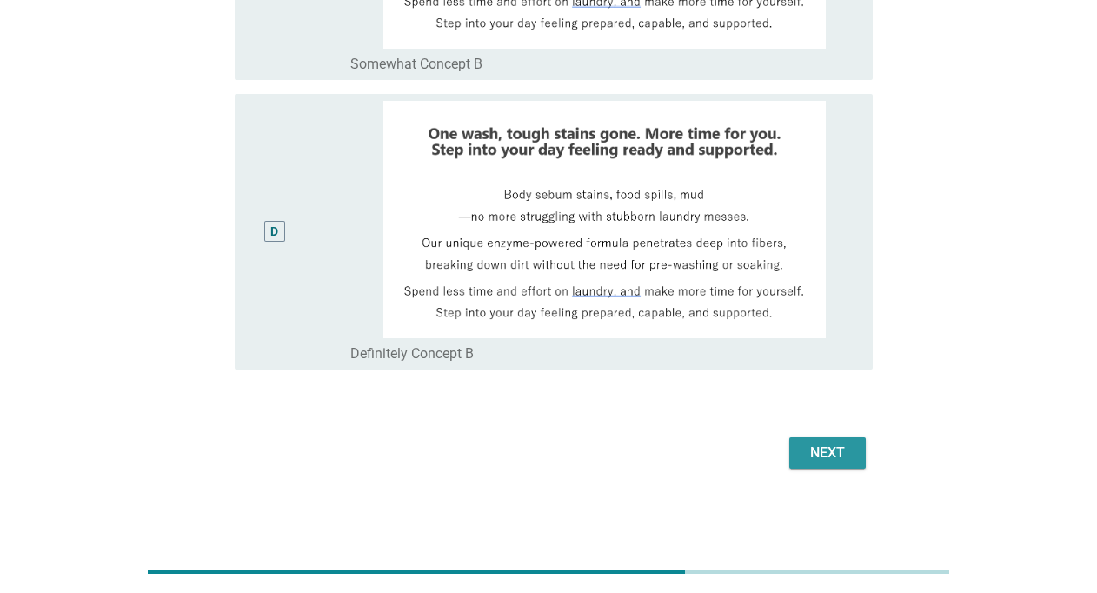
click at [832, 451] on div "Next" at bounding box center [828, 453] width 49 height 21
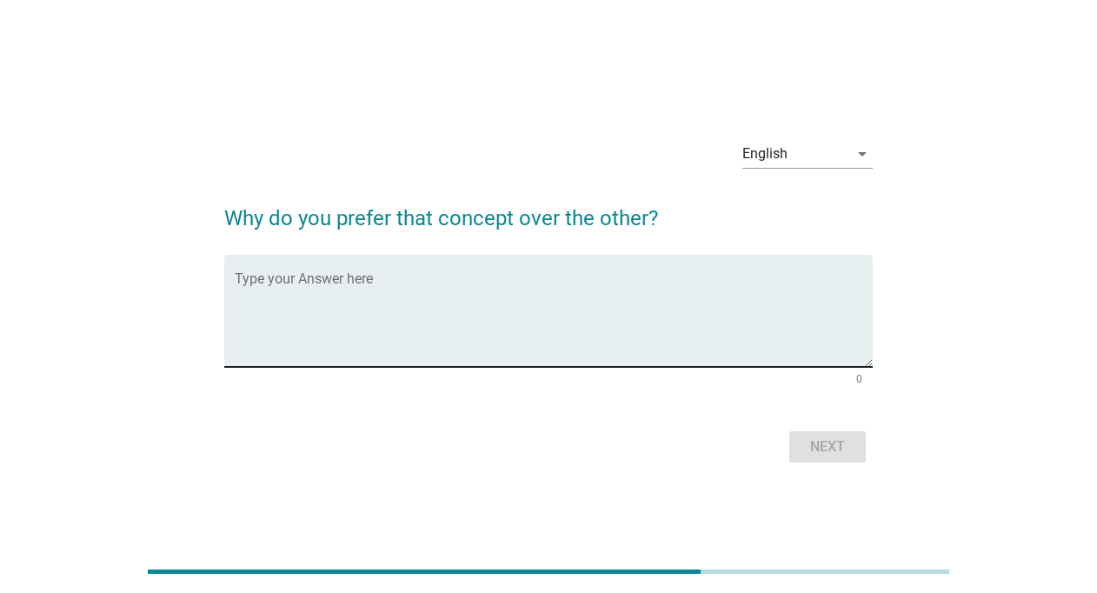
click at [430, 290] on textarea "Type your Answer here" at bounding box center [553, 321] width 637 height 91
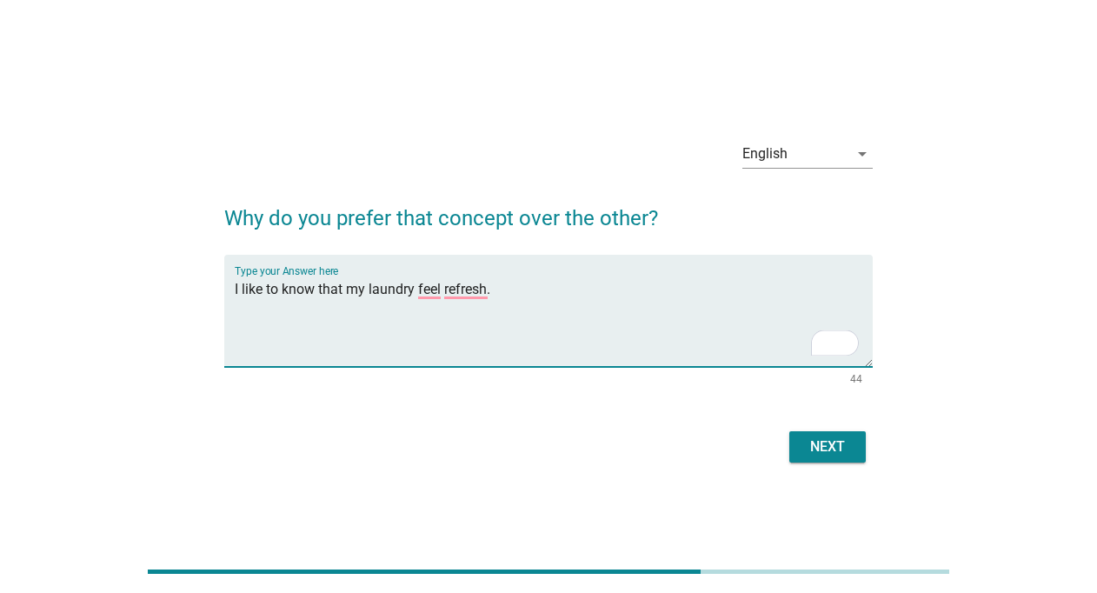
type textarea "I like to know that my laundry feel refresh."
click at [844, 450] on div "Next" at bounding box center [828, 447] width 49 height 21
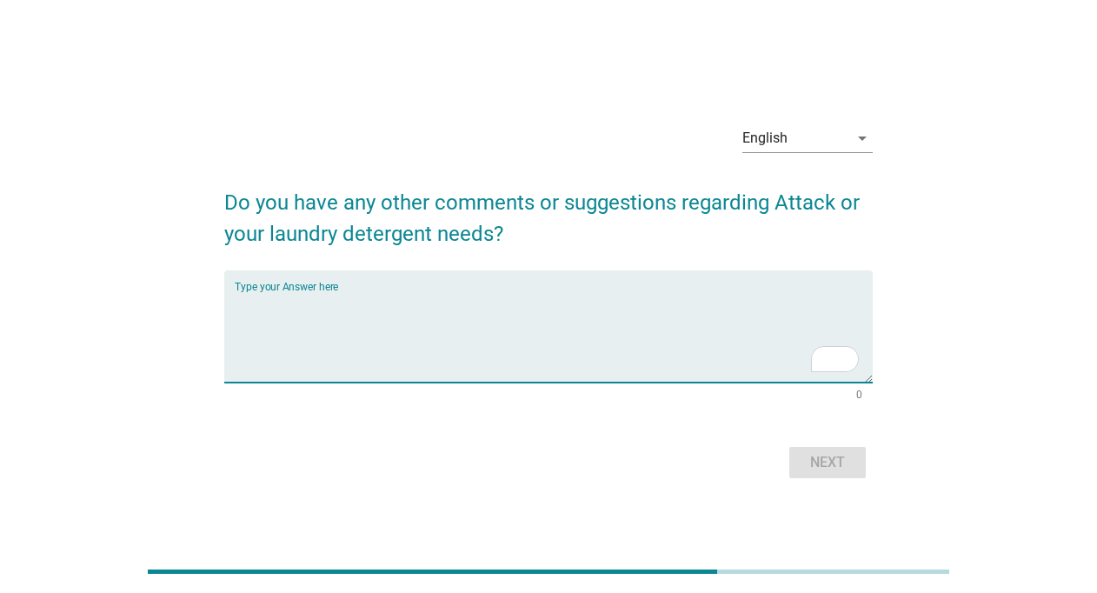
drag, startPoint x: 396, startPoint y: 313, endPoint x: 412, endPoint y: 310, distance: 16.7
click at [411, 310] on textarea "To enrich screen reader interactions, please activate Accessibility in Grammarl…" at bounding box center [553, 336] width 637 height 91
type textarea "no further comment."
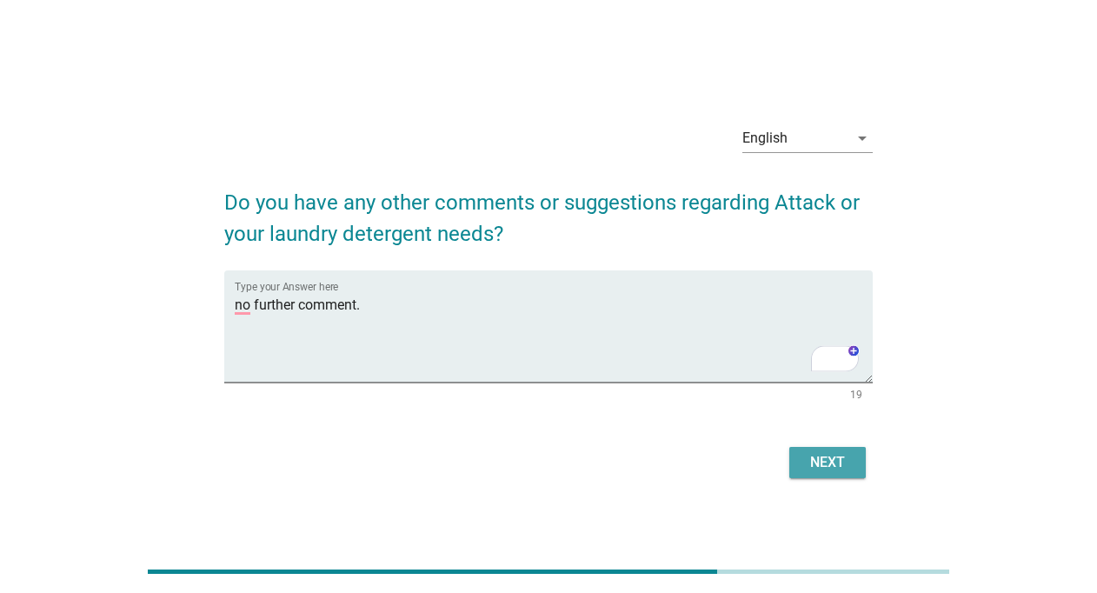
click at [840, 461] on div "Next" at bounding box center [828, 462] width 49 height 21
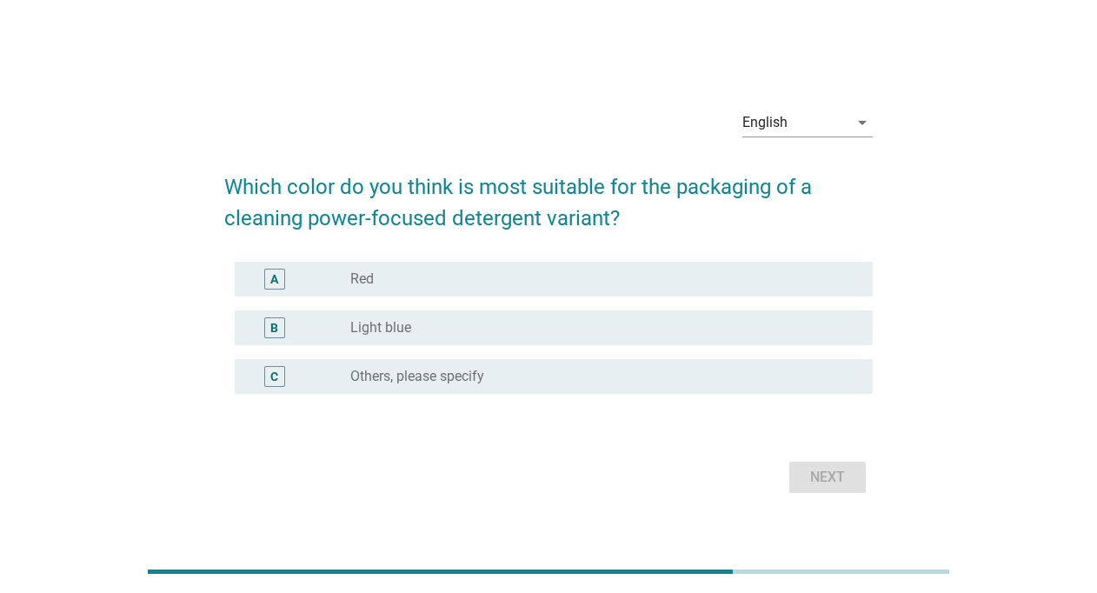
click at [380, 327] on label "Light blue" at bounding box center [380, 327] width 61 height 17
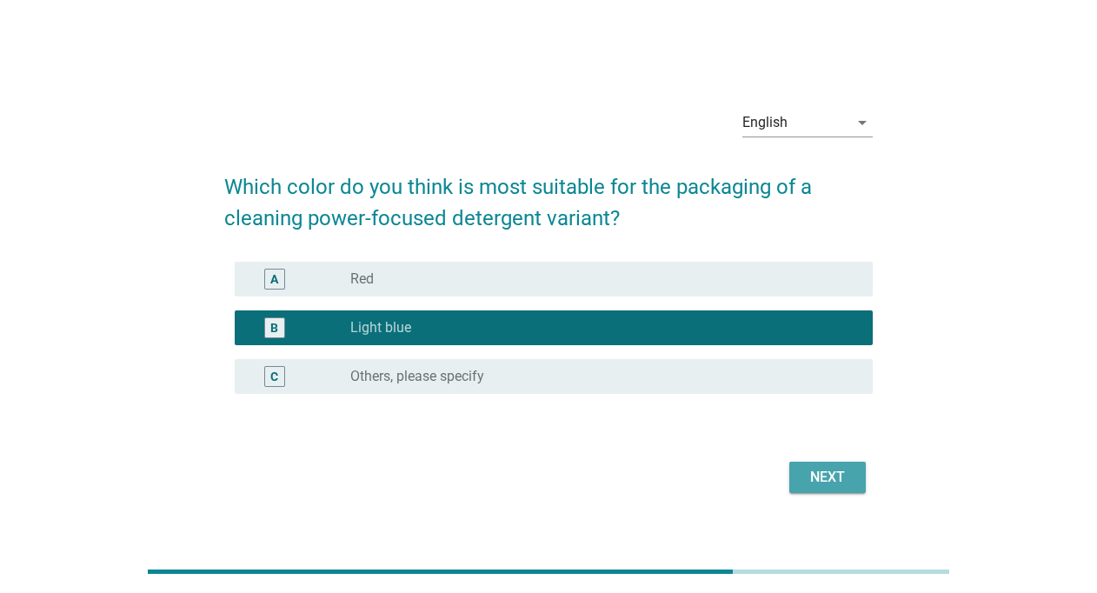
click at [822, 475] on div "Next" at bounding box center [828, 477] width 49 height 21
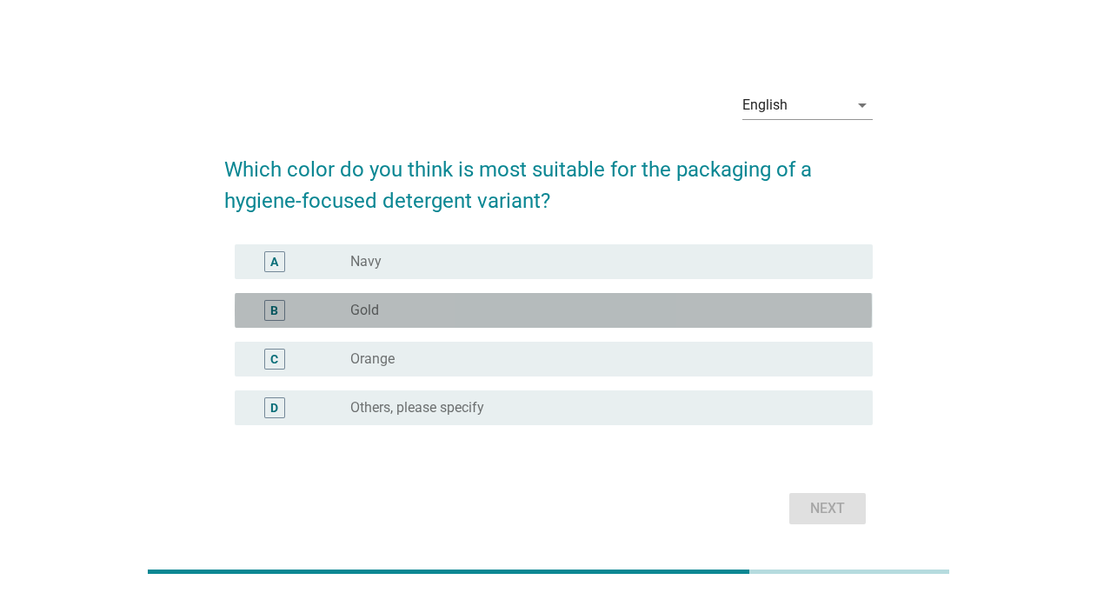
click at [470, 317] on div "radio_button_unchecked Gold" at bounding box center [597, 310] width 494 height 17
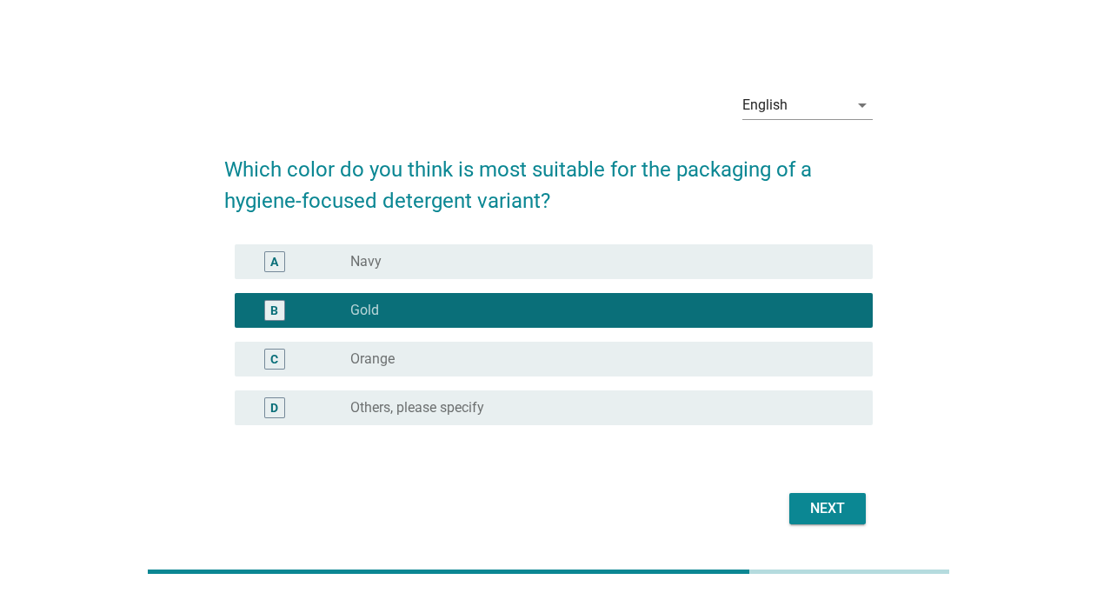
click at [497, 257] on div "radio_button_unchecked Navy" at bounding box center [597, 261] width 494 height 17
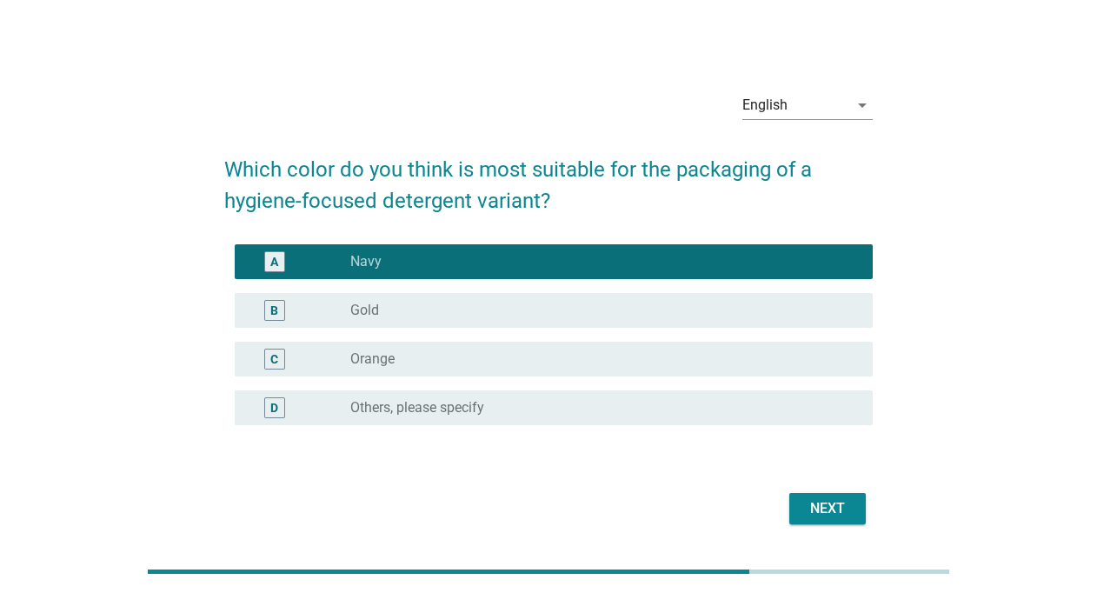
click at [817, 509] on div "Next" at bounding box center [828, 508] width 49 height 21
